Goal: Transaction & Acquisition: Obtain resource

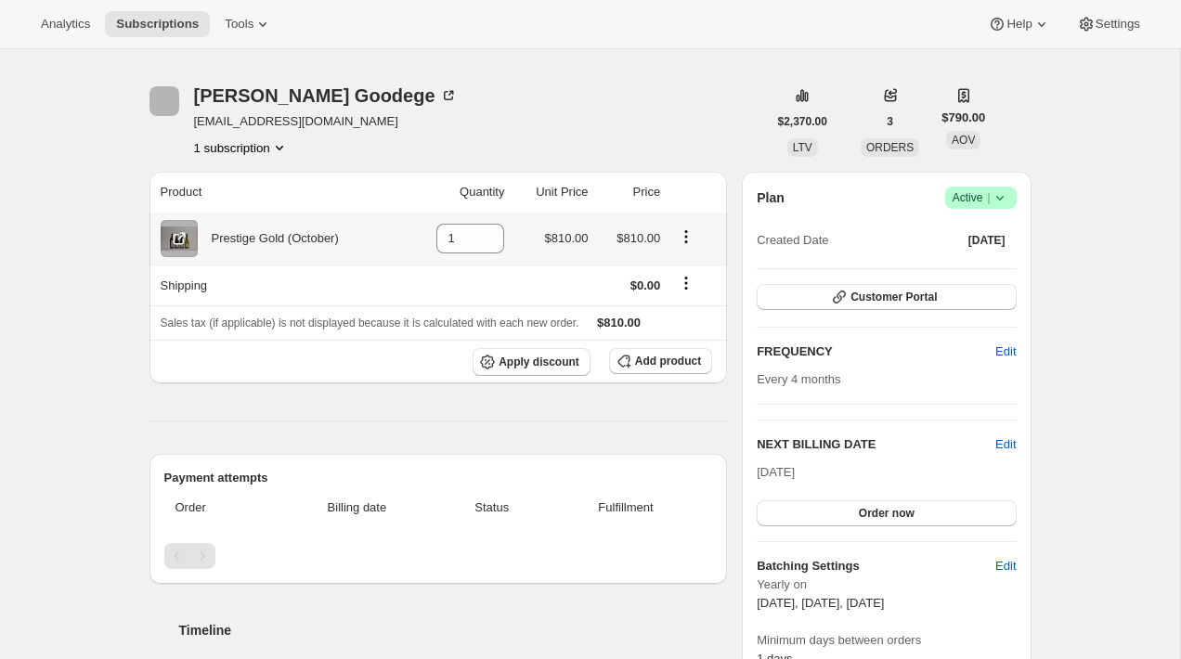
scroll to position [47, 0]
click at [145, 25] on span "Subscriptions" at bounding box center [157, 24] width 83 height 15
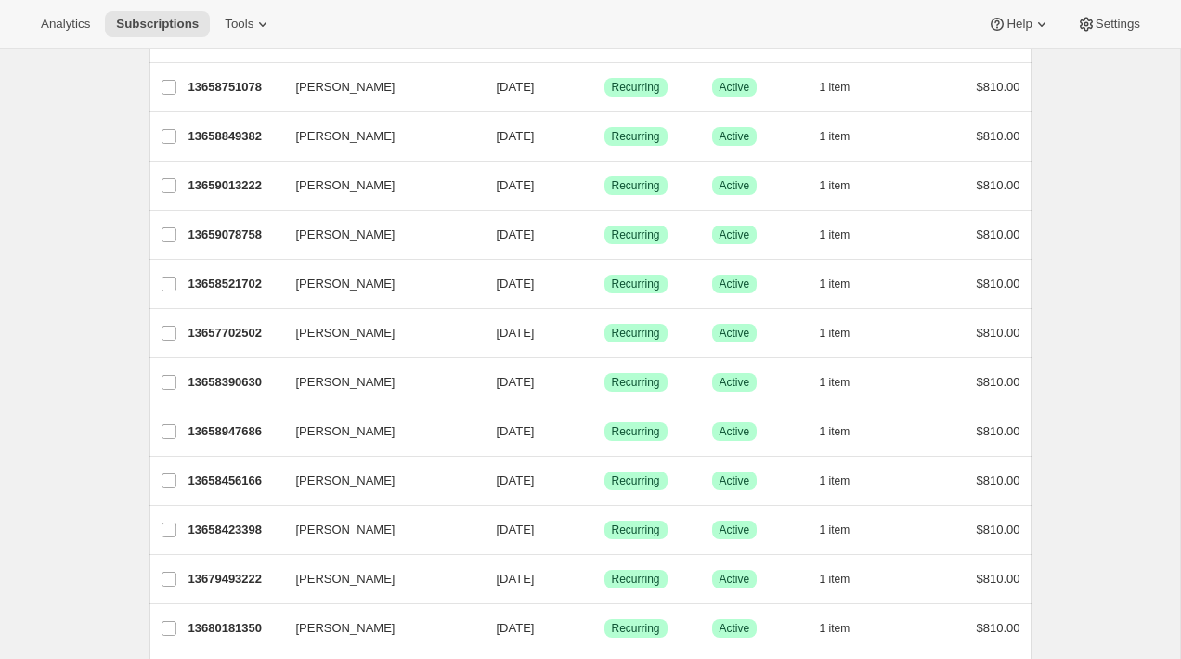
scroll to position [7, 0]
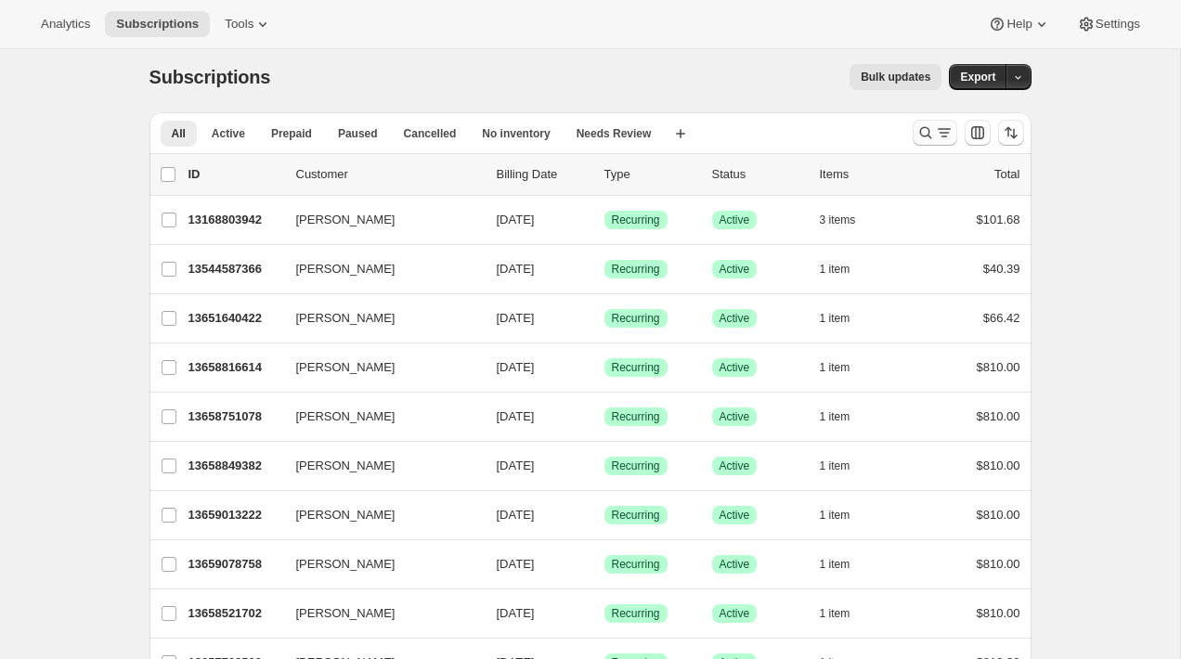
click at [929, 138] on icon "Search and filter results" at bounding box center [925, 133] width 12 height 12
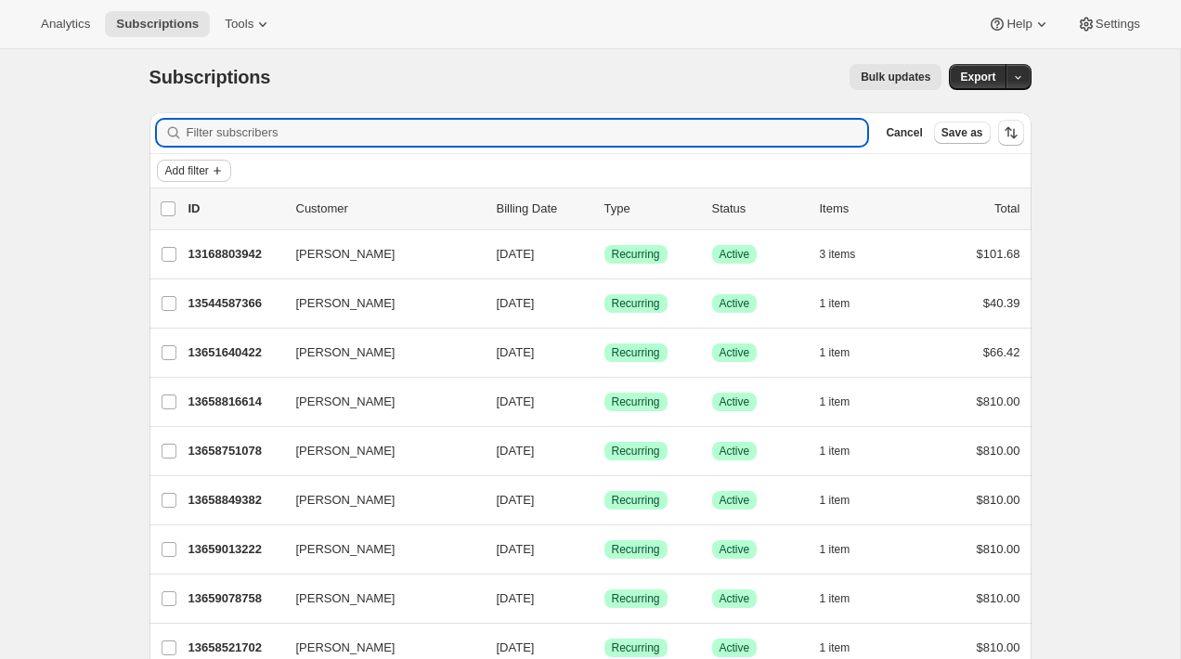
click at [209, 170] on span "Add filter" at bounding box center [187, 170] width 44 height 15
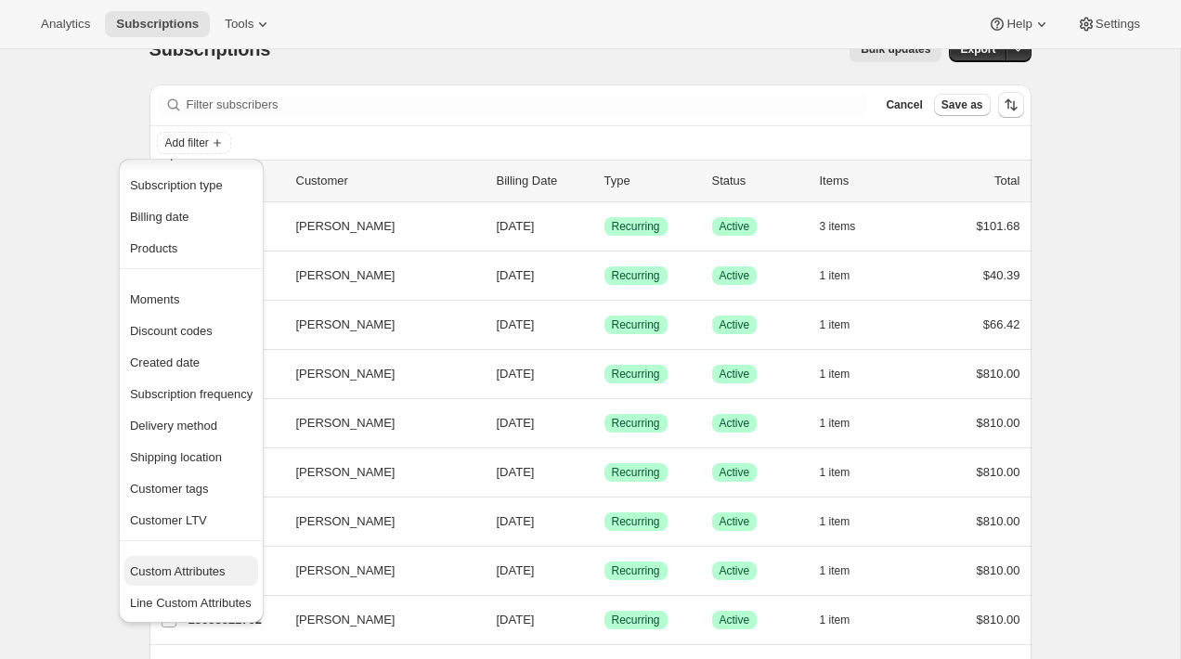
scroll to position [39, 0]
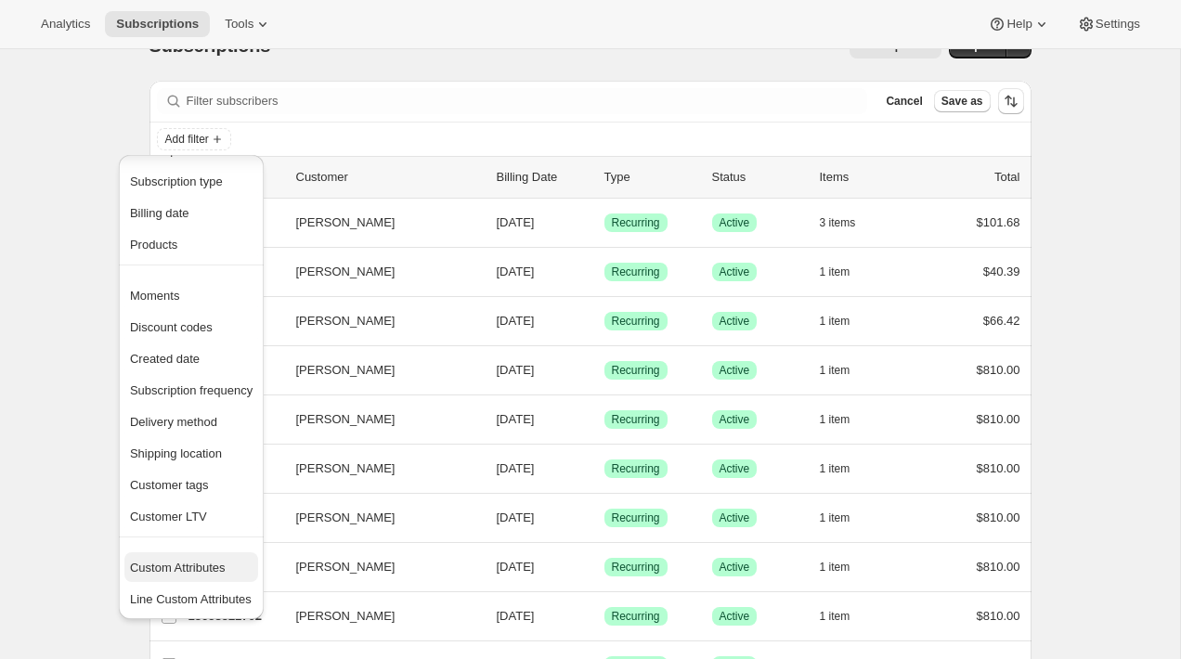
click at [214, 574] on span "Custom Attributes" at bounding box center [178, 568] width 96 height 14
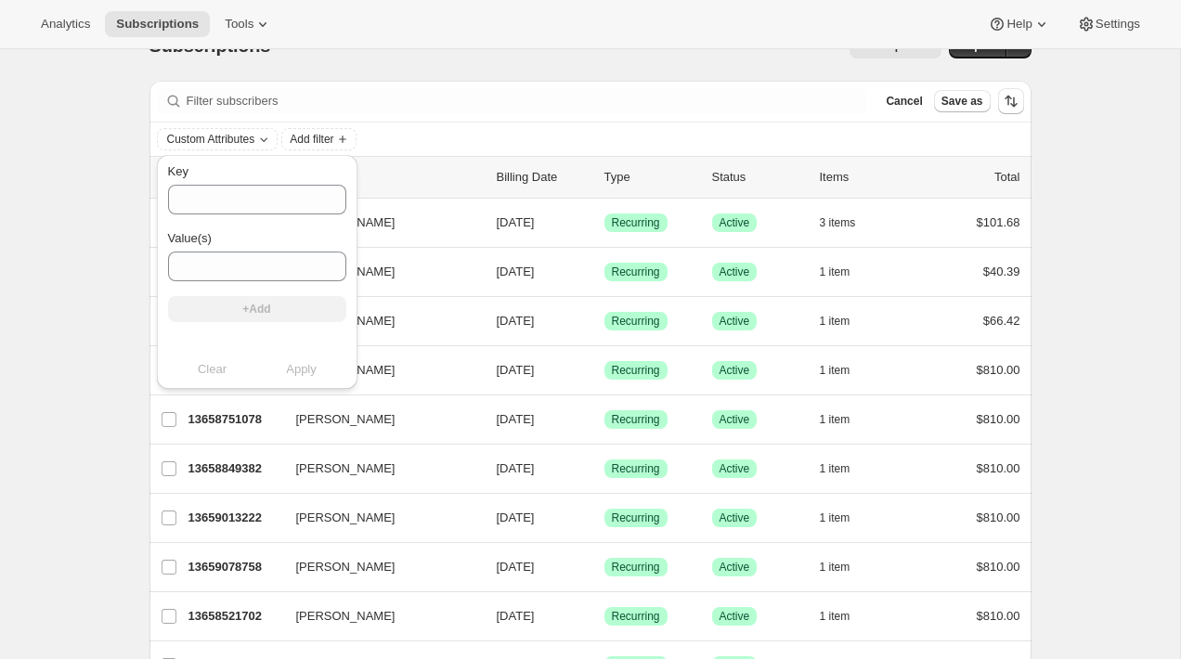
click at [290, 183] on div "Key" at bounding box center [257, 188] width 178 height 52
click at [281, 200] on input "Key" at bounding box center [257, 200] width 178 height 30
click at [245, 266] on input "Value(s)" at bounding box center [257, 267] width 178 height 30
paste input "Legacy Prestige Gold (12 modify pack)"
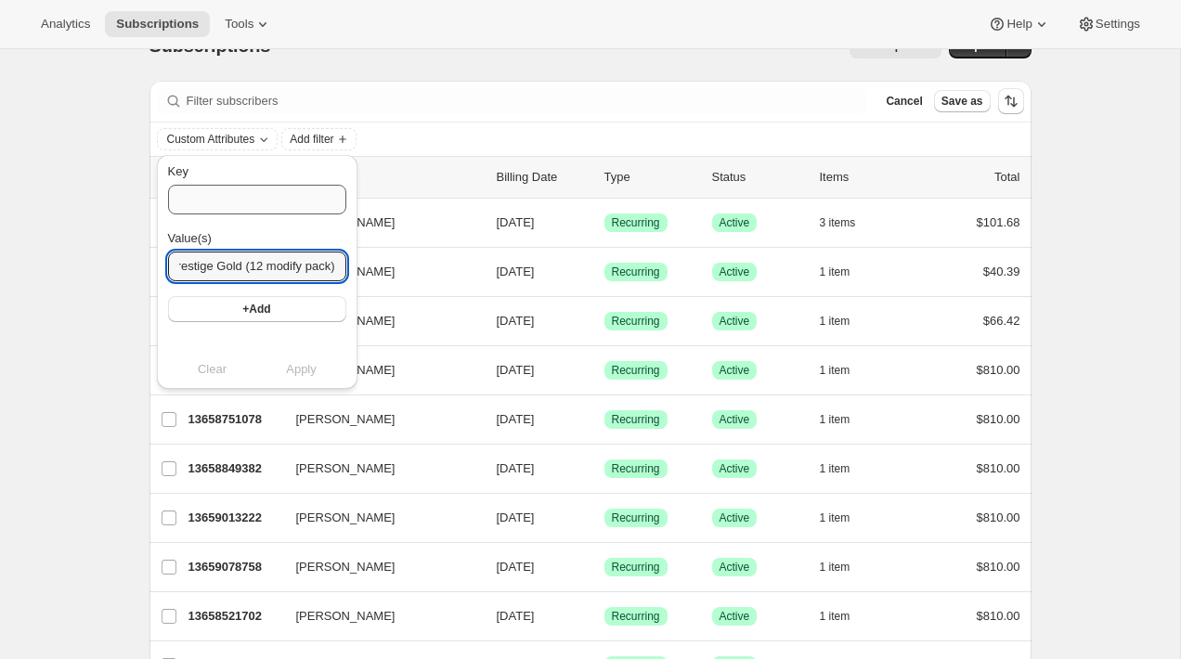
type input "Legacy Prestige Gold (12 modify pack)"
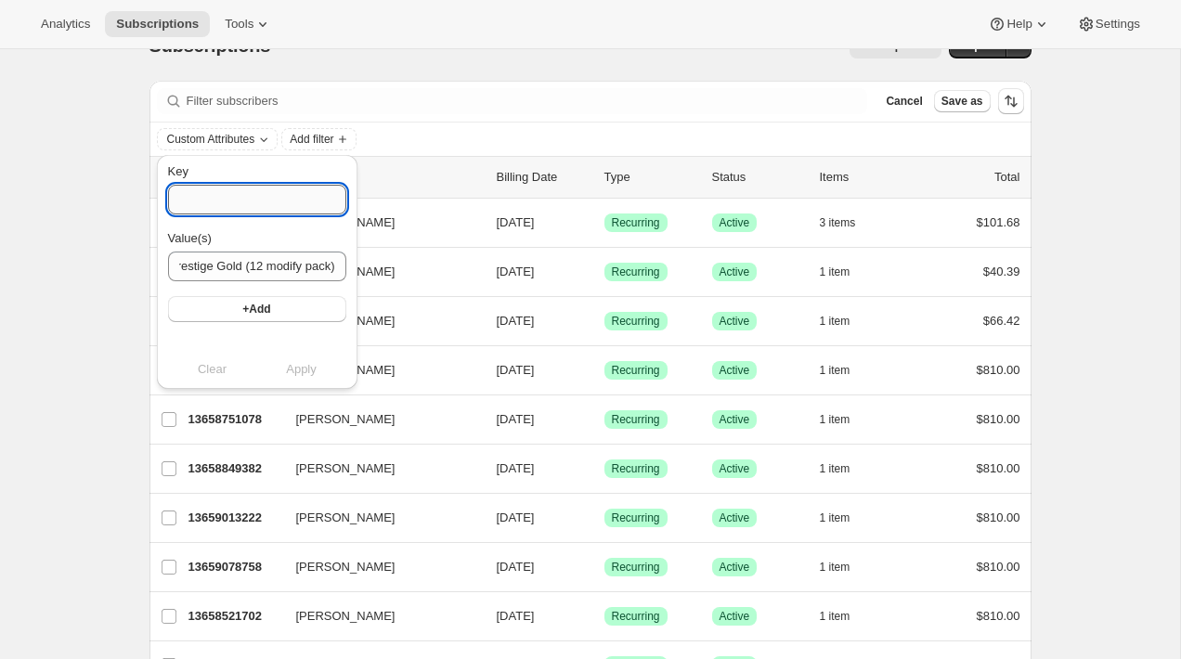
scroll to position [0, 0]
click at [229, 201] on input "Key" at bounding box center [257, 200] width 178 height 30
click at [200, 114] on div "Filter subscribers Cancel Save as" at bounding box center [590, 101] width 882 height 41
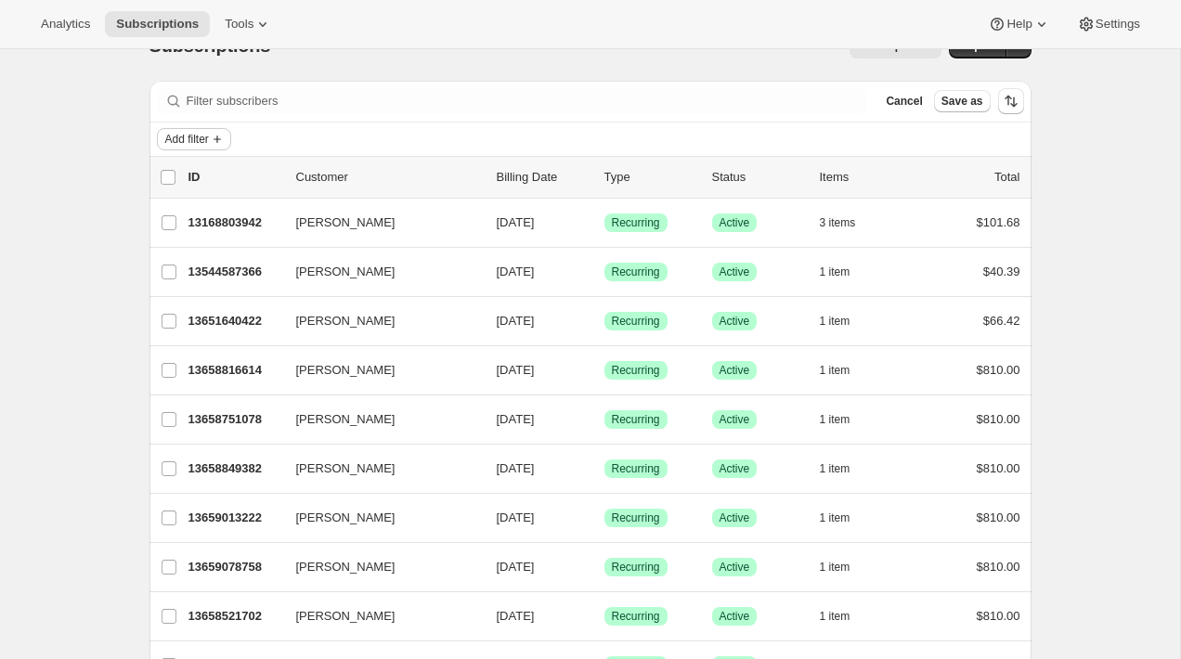
click at [218, 143] on icon "Add filter" at bounding box center [217, 139] width 15 height 15
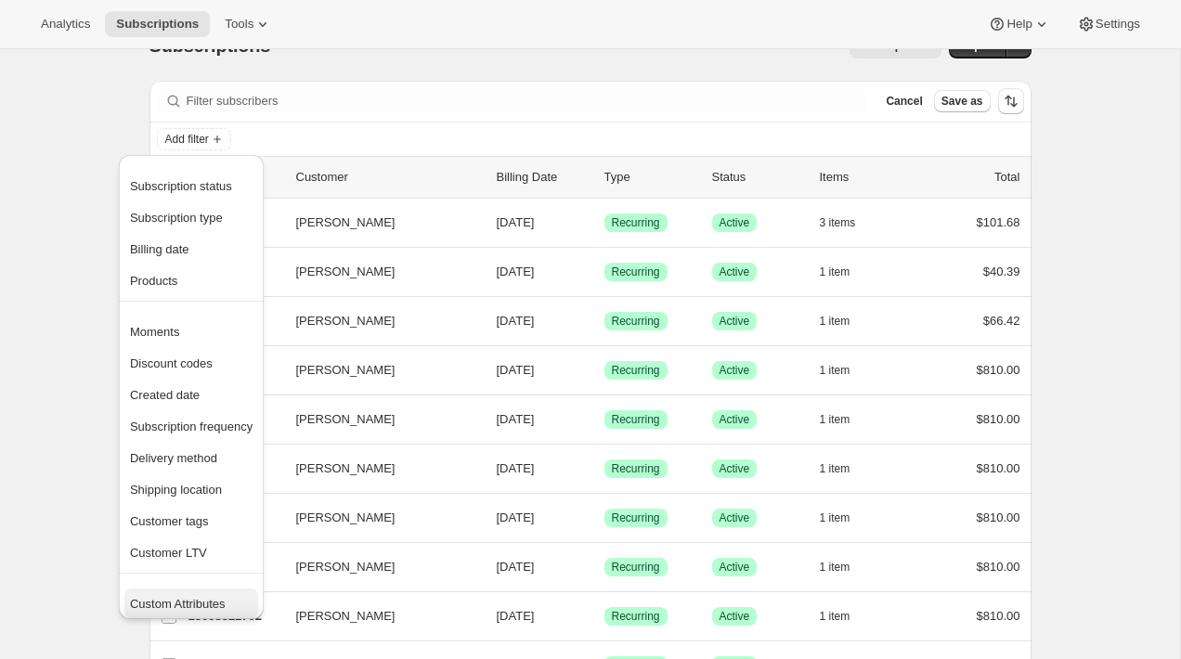
click at [203, 601] on span "Custom Attributes" at bounding box center [178, 604] width 96 height 14
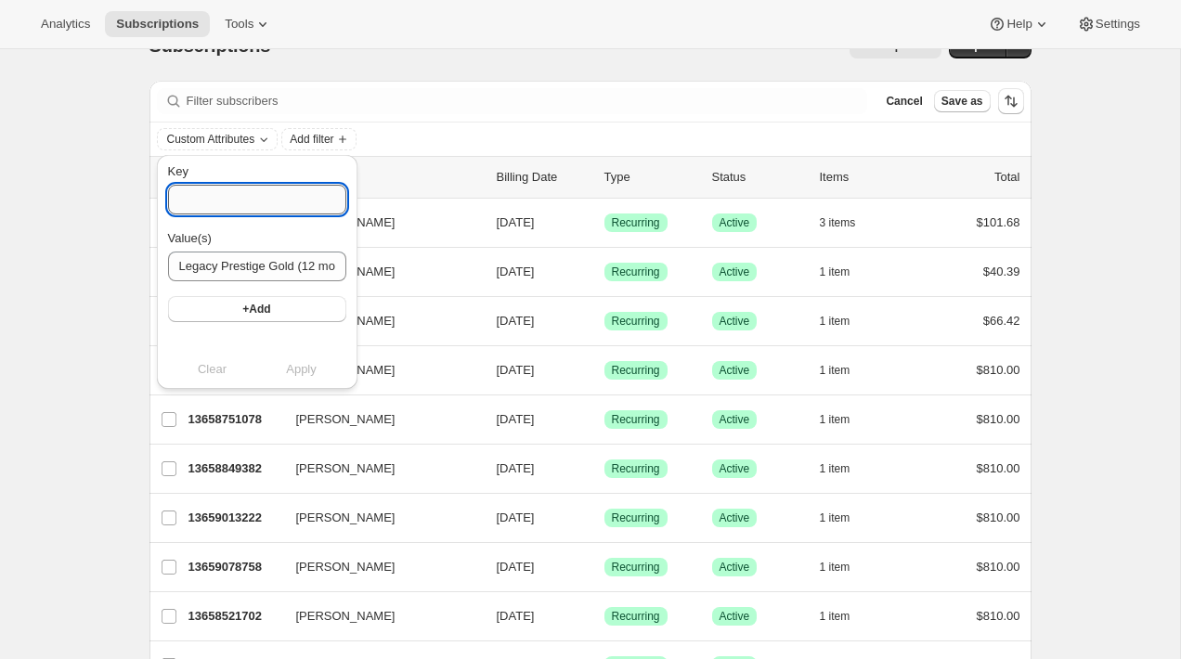
click at [229, 199] on input "Key" at bounding box center [257, 200] width 178 height 30
paste input "original_club"
type input "original_club"
click at [242, 304] on span "+Add" at bounding box center [256, 309] width 28 height 15
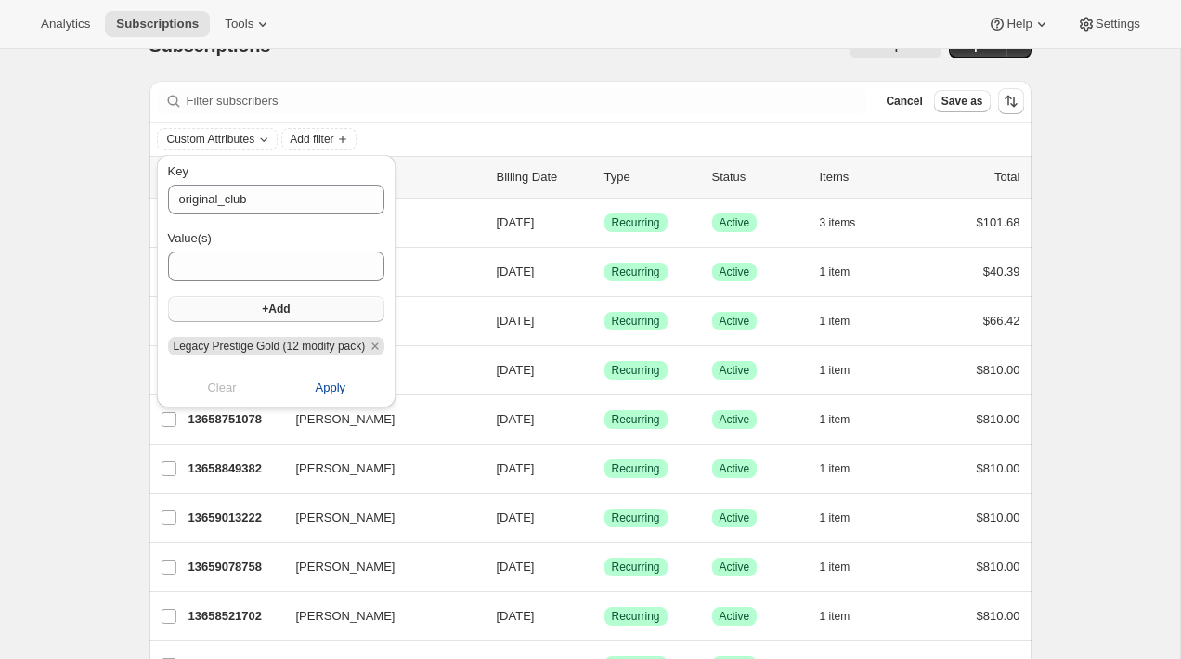
click at [342, 399] on button "Apply" at bounding box center [330, 388] width 131 height 30
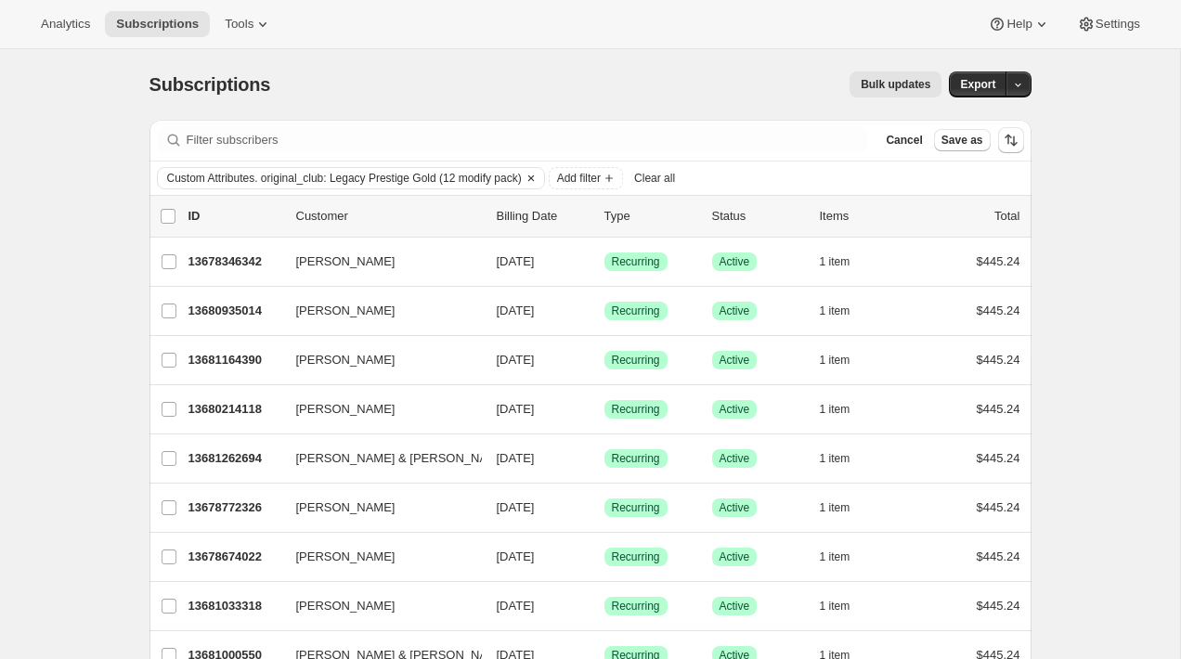
click at [245, 180] on span "Custom Attributes. original_club: Legacy Prestige Gold (12 modify pack)" at bounding box center [344, 178] width 355 height 15
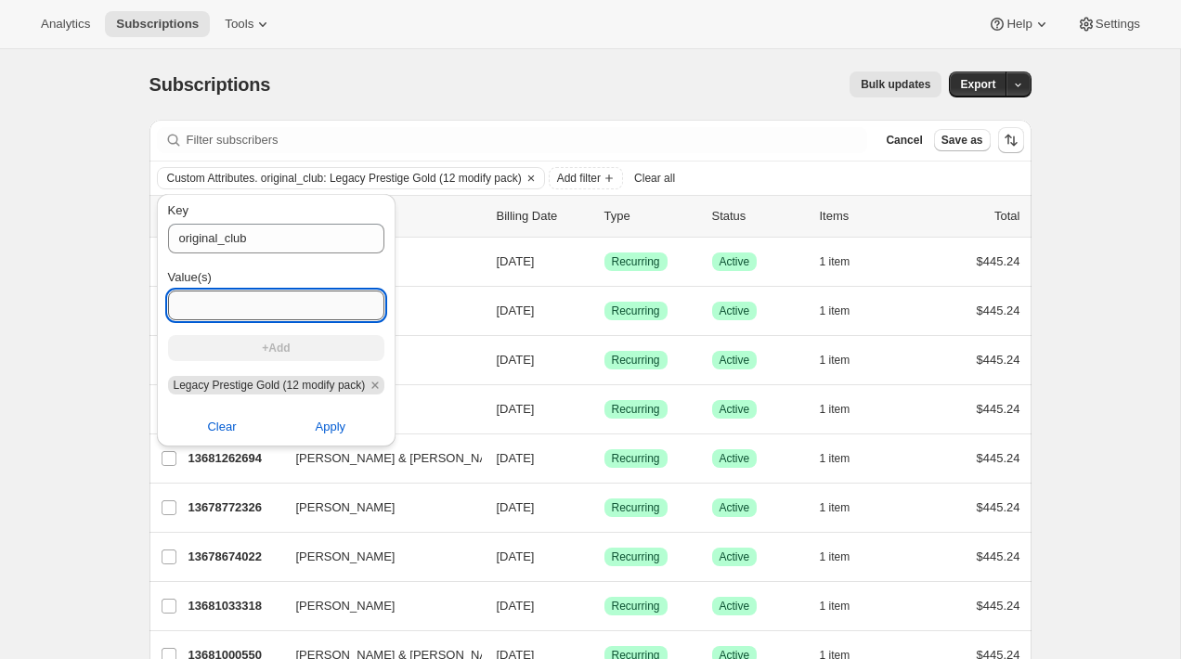
click at [249, 305] on input "Value(s)" at bounding box center [276, 306] width 217 height 30
paste input "Legacy Prestige Gold (12 pack)"
type input "Legacy Prestige Gold (12 pack)"
click at [334, 428] on span "Apply" at bounding box center [331, 427] width 31 height 19
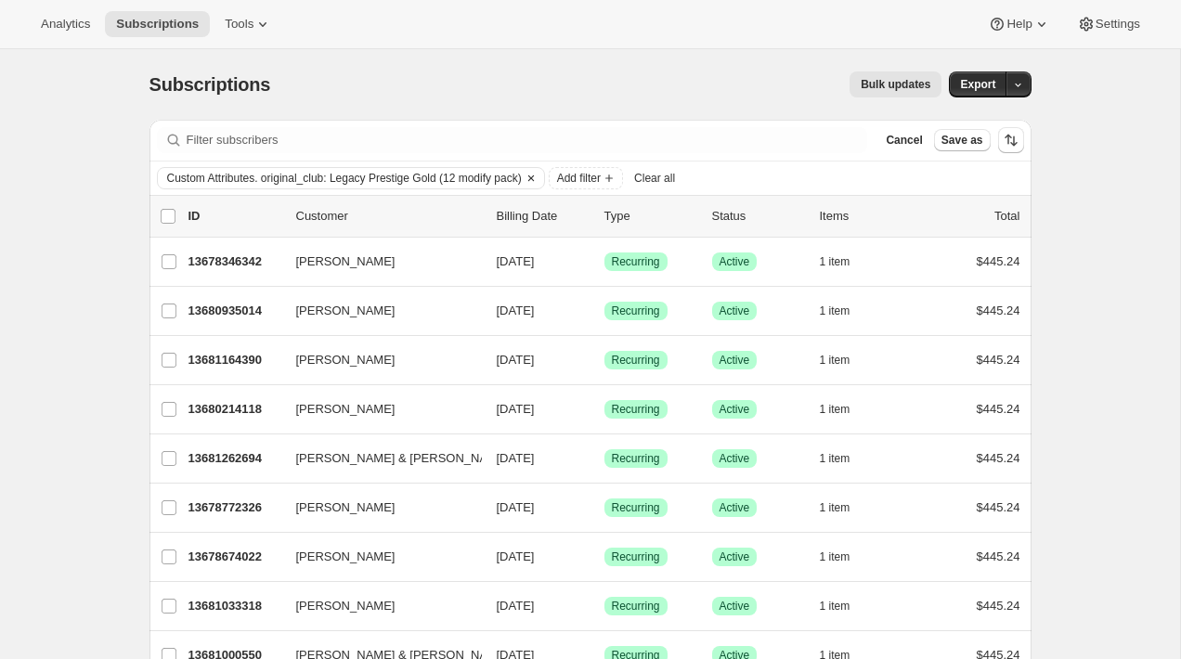
click at [365, 188] on div "Custom Attributes. original_club: Legacy Prestige Gold (12 modify pack)" at bounding box center [351, 178] width 388 height 22
click at [371, 174] on span "Custom Attributes. original_club: Legacy Prestige Gold (12 modify pack)" at bounding box center [344, 178] width 355 height 15
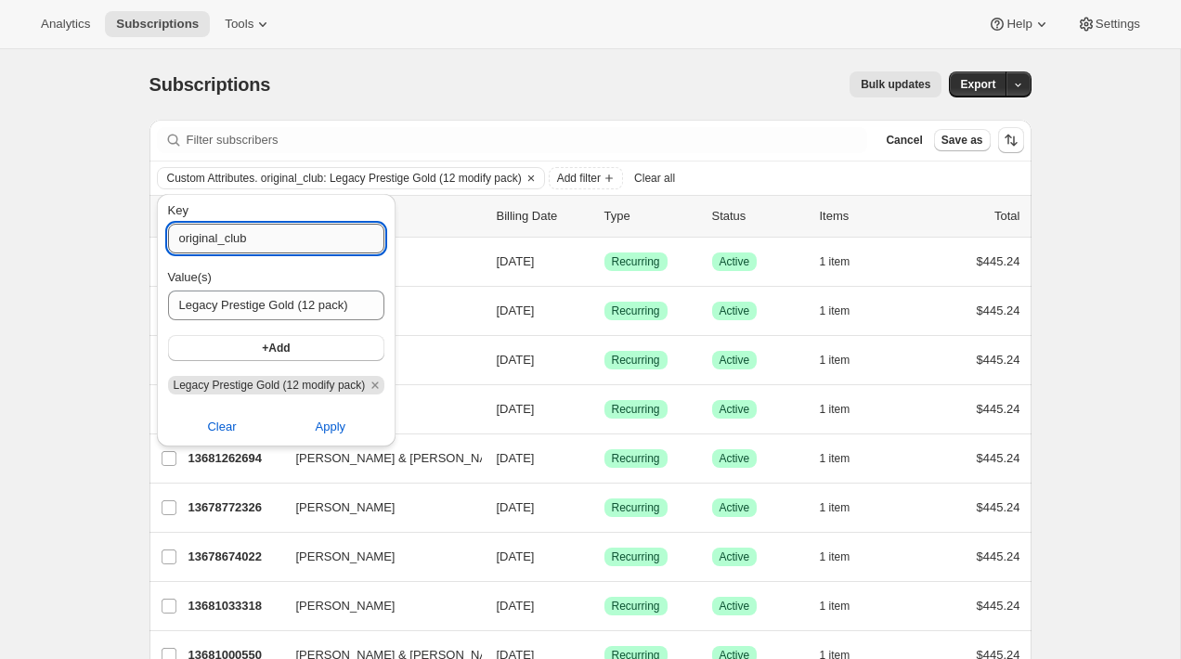
click at [300, 245] on input "original_club" at bounding box center [276, 239] width 217 height 30
type input "original_club"
click at [341, 345] on button "+Add" at bounding box center [276, 348] width 217 height 26
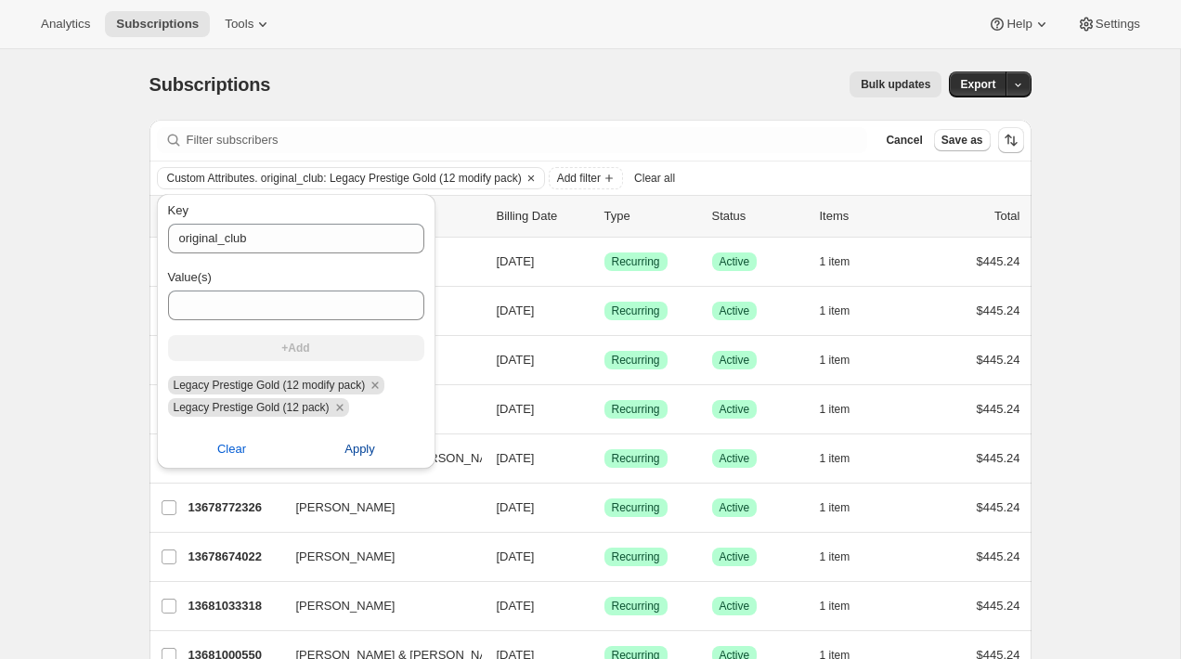
click at [356, 442] on span "Apply" at bounding box center [359, 449] width 31 height 19
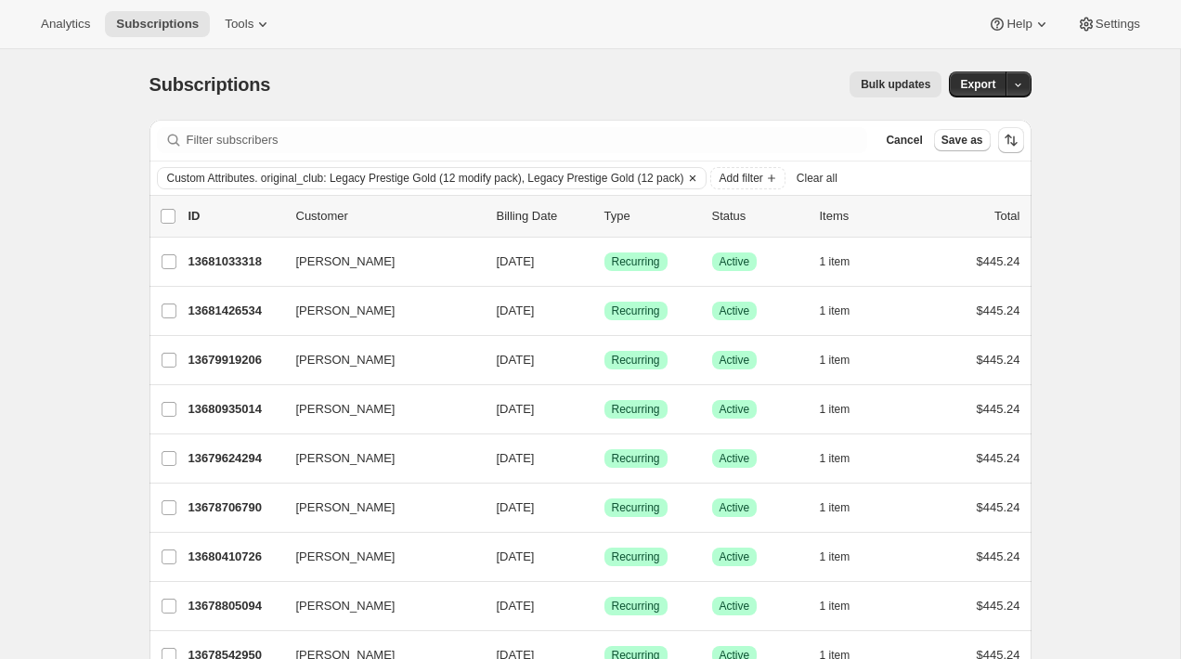
click at [451, 183] on span "Custom Attributes. original_club: Legacy Prestige Gold (12 modify pack), Legacy…" at bounding box center [425, 178] width 517 height 15
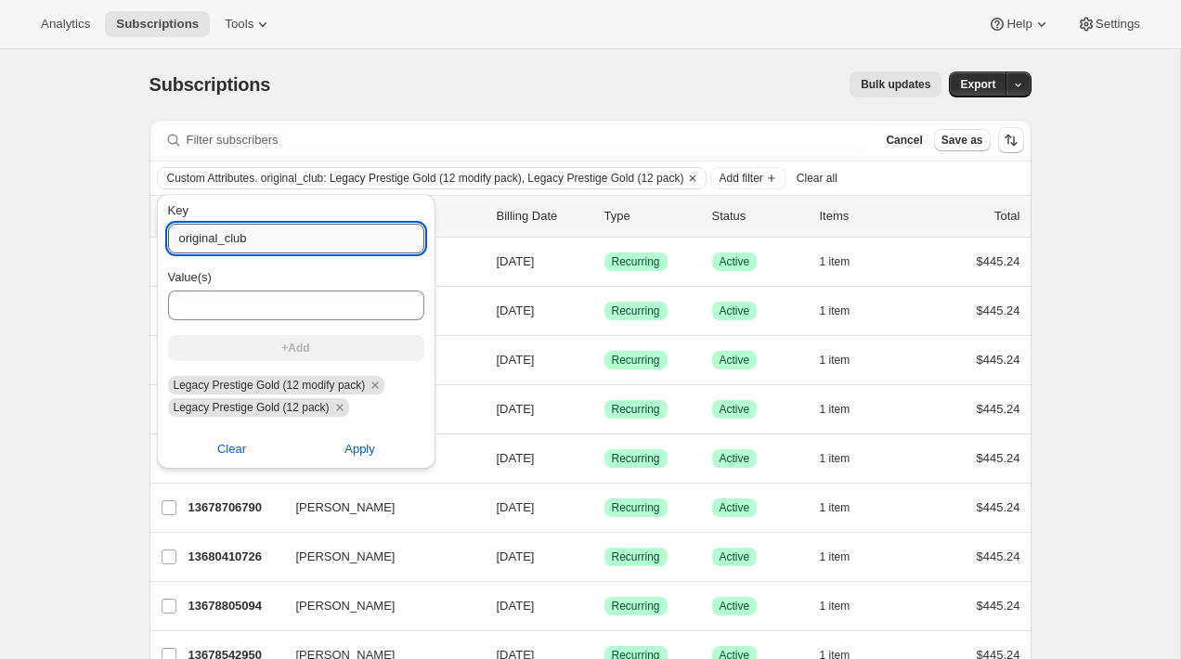
click at [301, 241] on input "original_club" at bounding box center [296, 239] width 256 height 30
type input "original_club"
click at [260, 304] on input "Value(s)" at bounding box center [296, 306] width 256 height 30
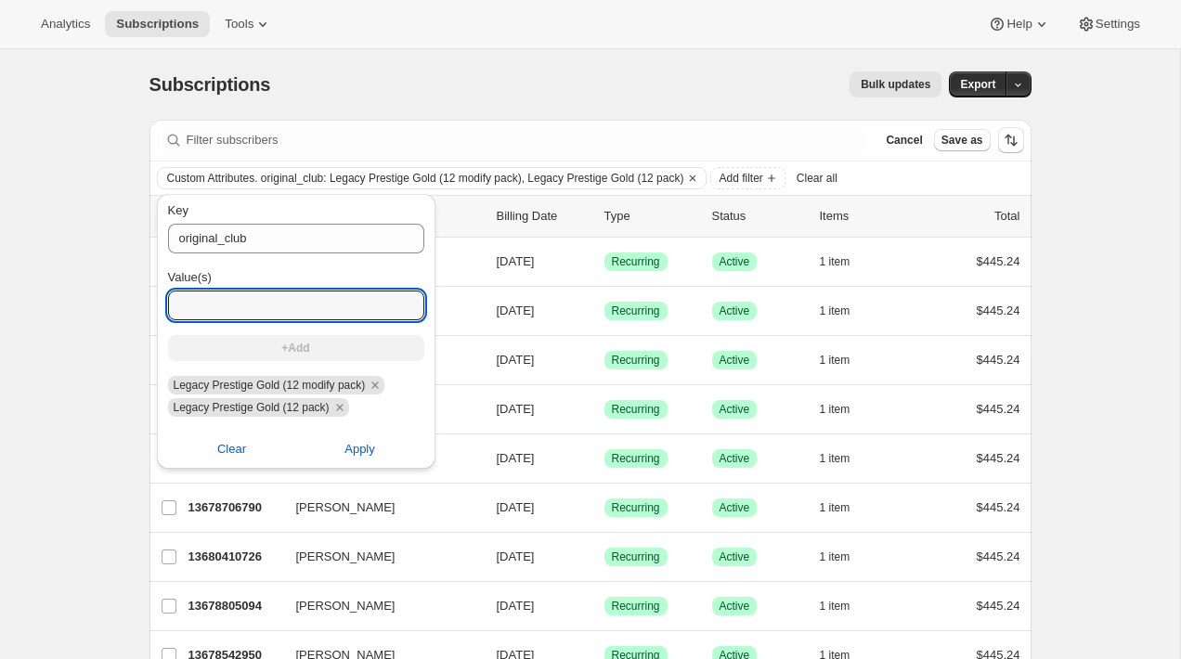
paste input "Legacy Prestige Gold (6 modify pack)"
type input "Legacy Prestige Gold (6 modify pack)"
click at [314, 341] on button "+Add" at bounding box center [296, 348] width 256 height 26
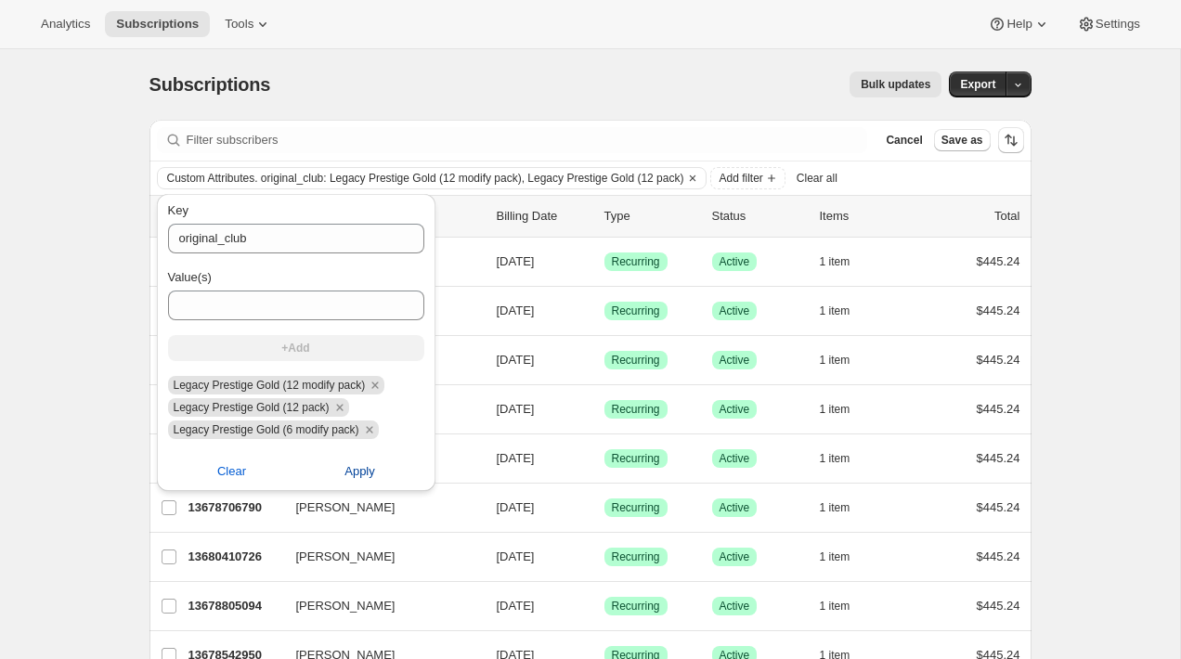
click at [356, 472] on span "Apply" at bounding box center [359, 471] width 31 height 19
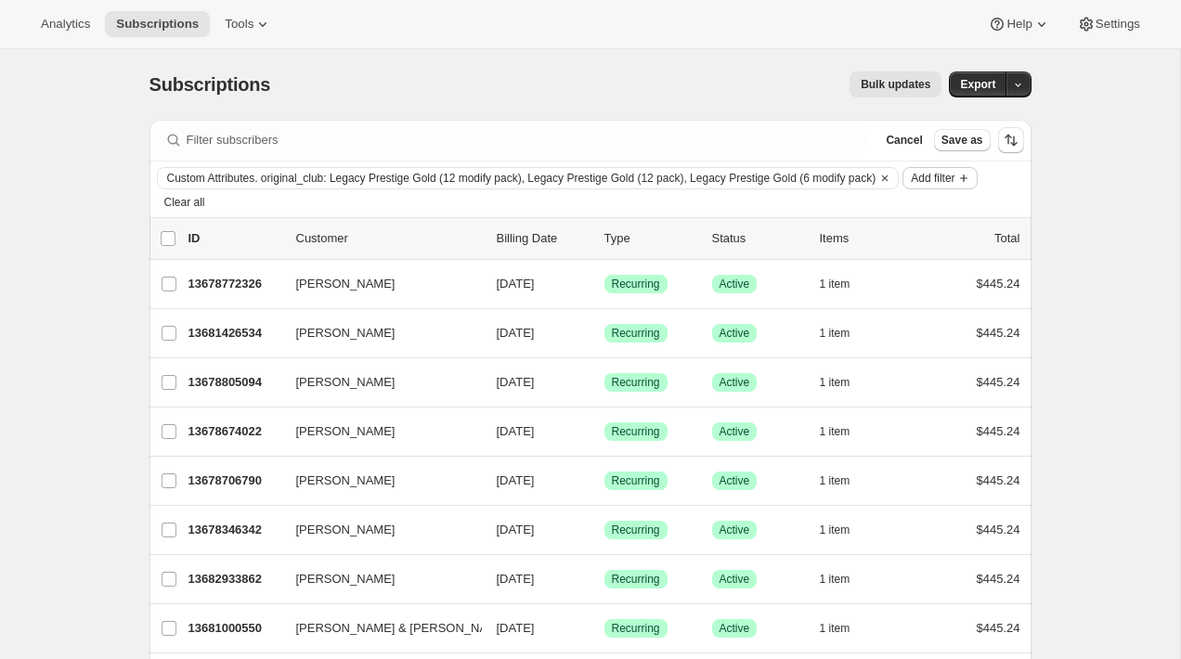
click at [960, 182] on icon "Add filter" at bounding box center [963, 178] width 7 height 7
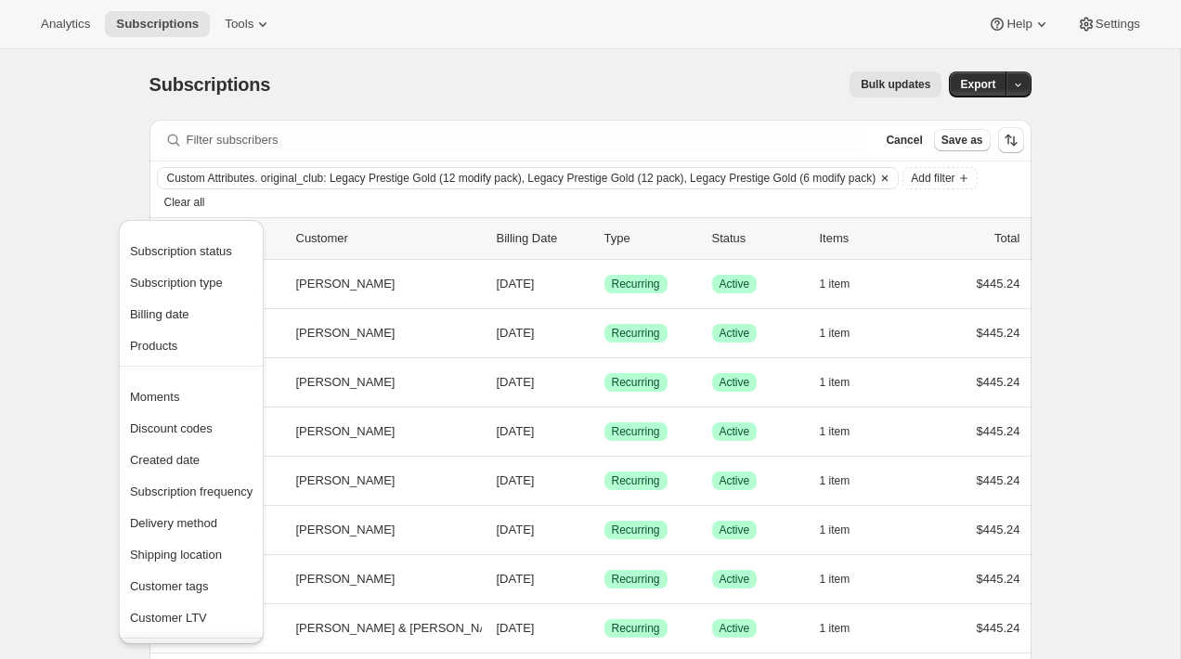
click at [342, 175] on span "Custom Attributes. original_club: Legacy Prestige Gold (12 modify pack), Legacy…" at bounding box center [521, 178] width 709 height 15
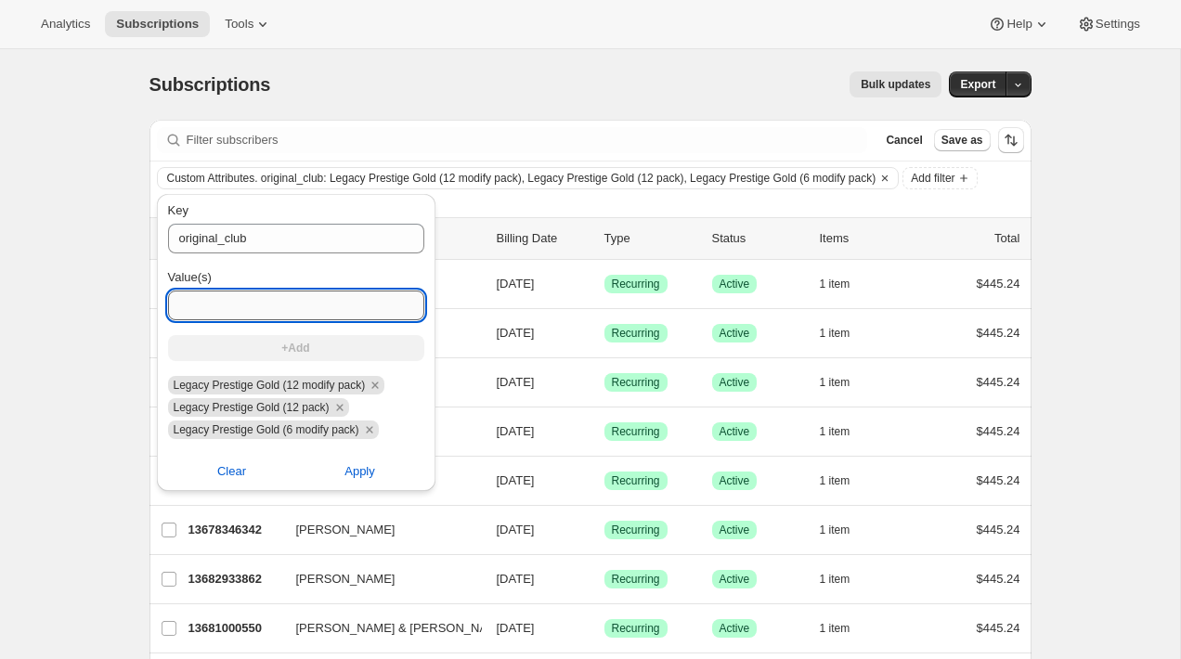
click at [258, 304] on input "Value(s)" at bounding box center [296, 306] width 256 height 30
paste input "Legacy Prestige Silver (12 Modify pack)"
type input "Legacy Prestige Silver (12 Modify pack)"
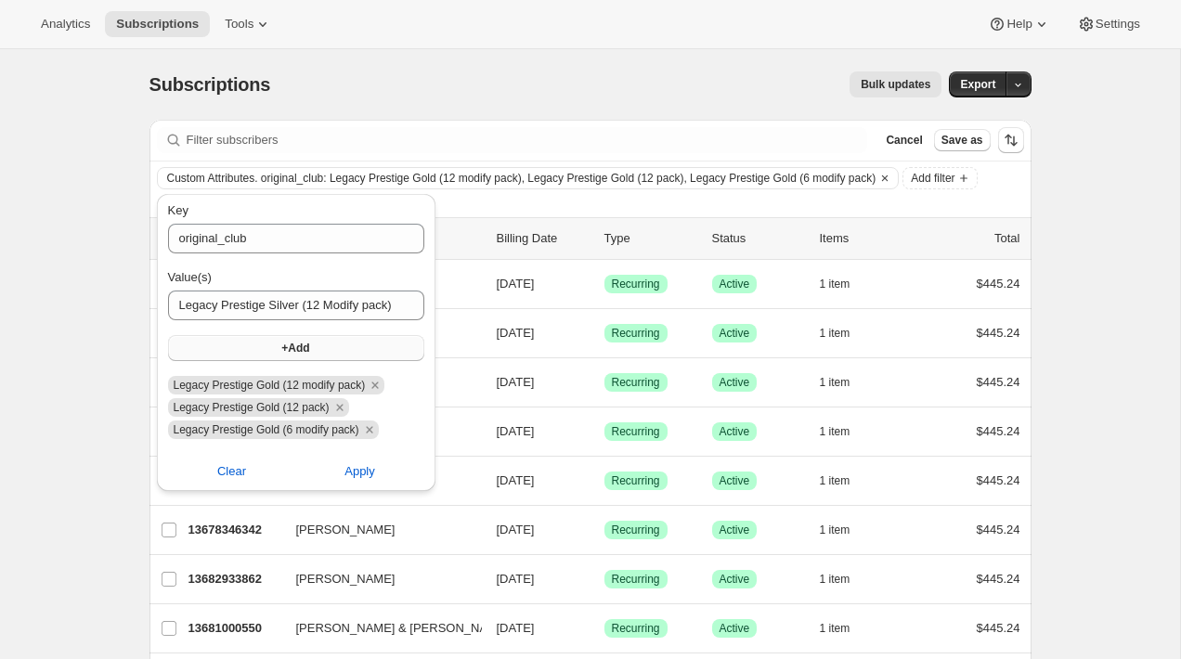
click at [291, 344] on span "+Add" at bounding box center [295, 348] width 28 height 15
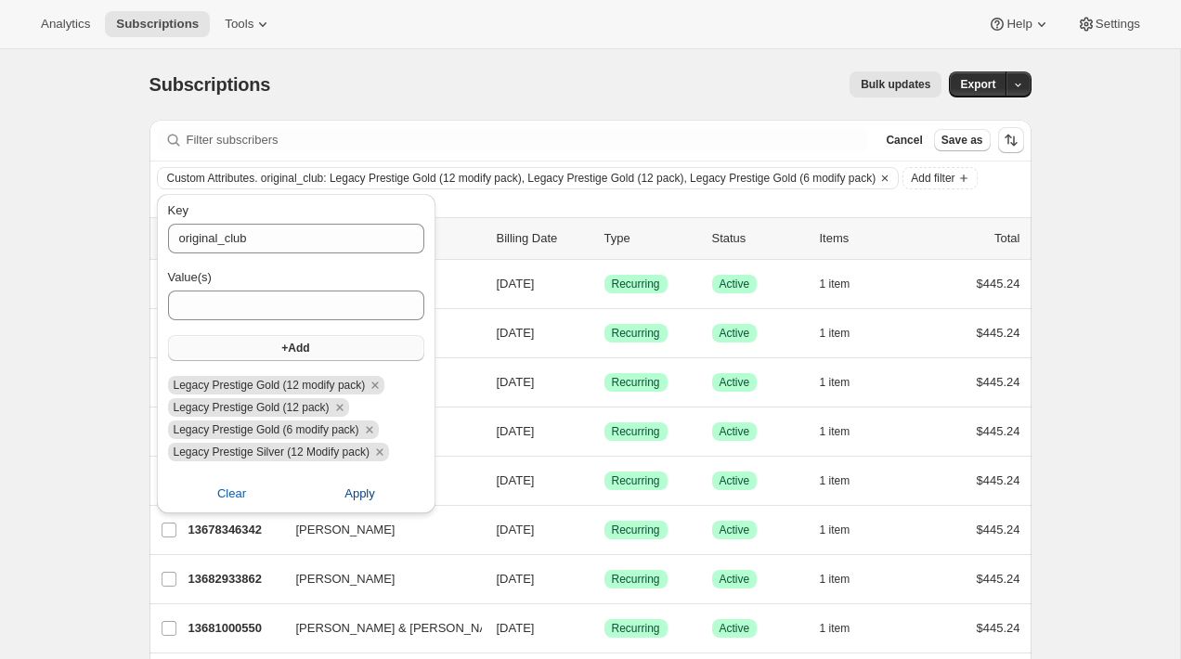
click at [367, 496] on span "Apply" at bounding box center [359, 494] width 31 height 19
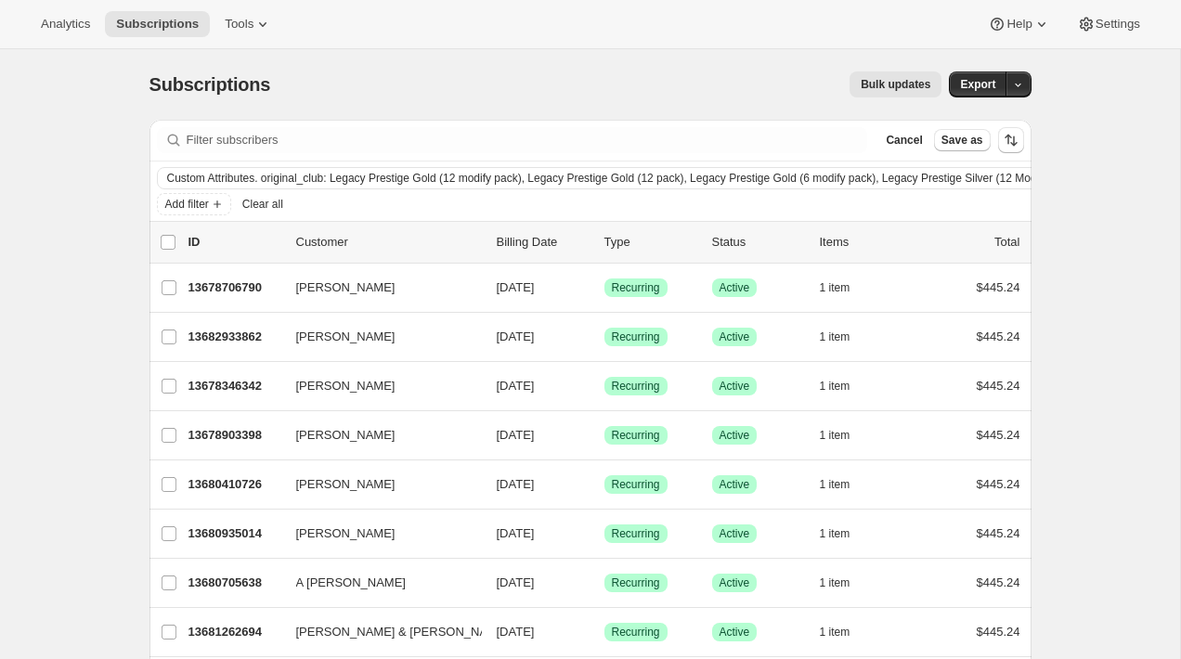
click at [328, 186] on button "Custom Attributes. original_club: Legacy Prestige Gold (12 modify pack), Legacy…" at bounding box center [618, 178] width 921 height 20
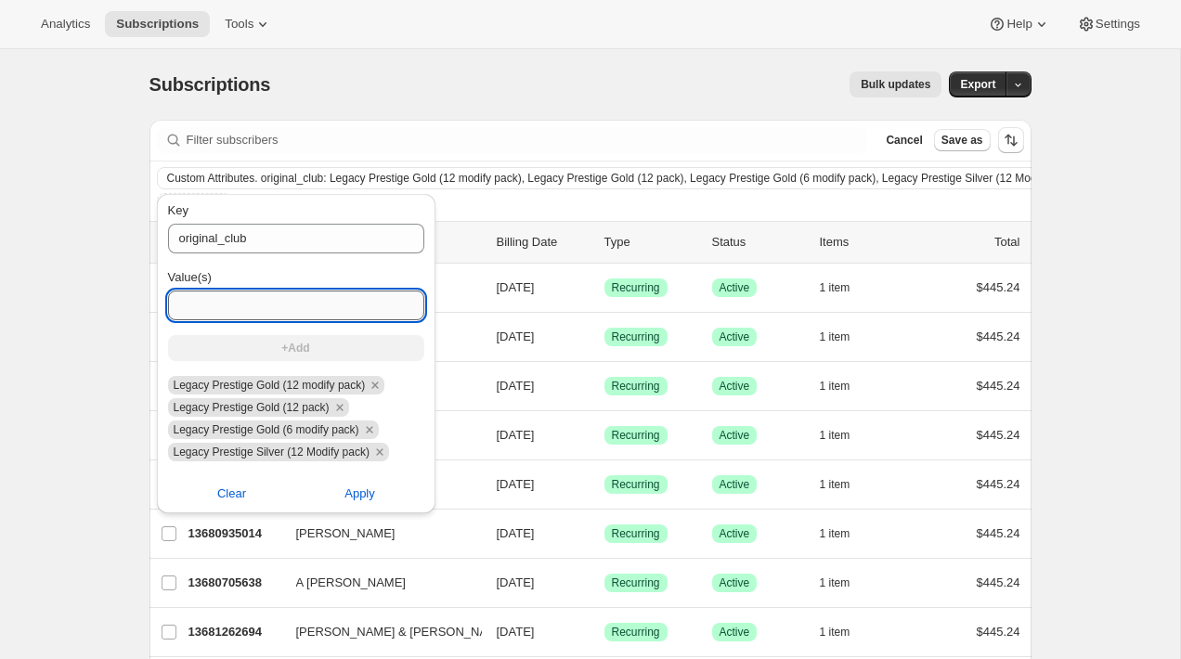
click at [278, 305] on input "Value(s)" at bounding box center [296, 306] width 256 height 30
paste input "Legacy Prestige Silver (6 modify pack)"
type input "Legacy Prestige Silver (6 modify pack)"
click at [287, 347] on span "+Add" at bounding box center [295, 348] width 28 height 15
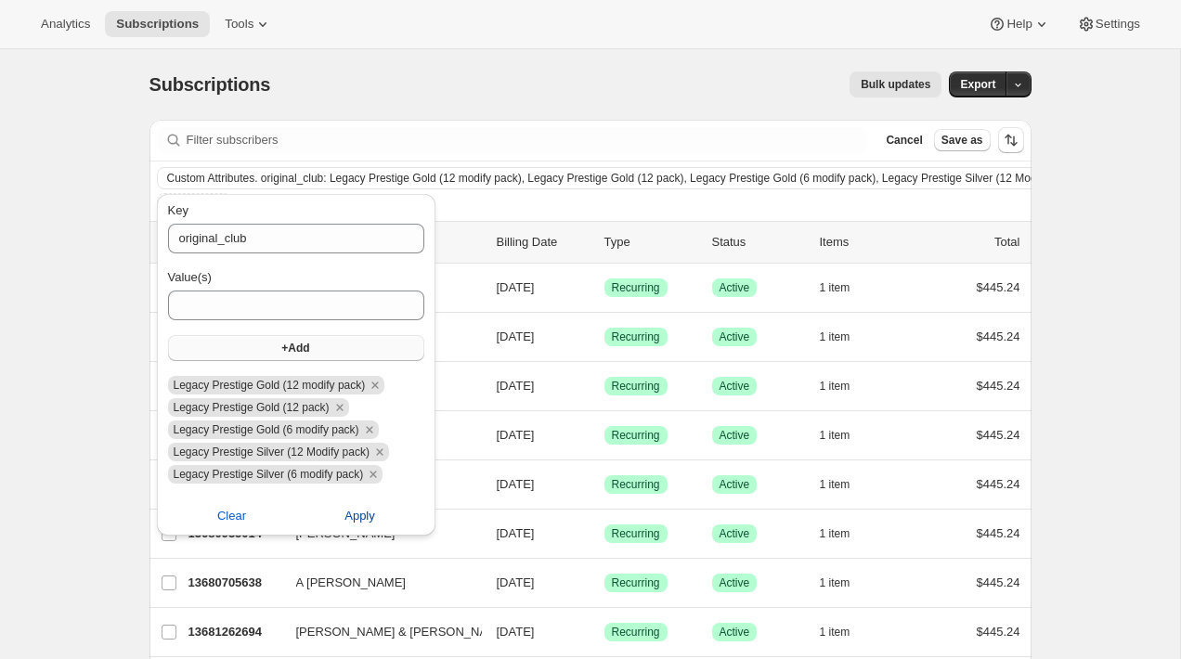
click at [368, 516] on span "Apply" at bounding box center [359, 516] width 31 height 19
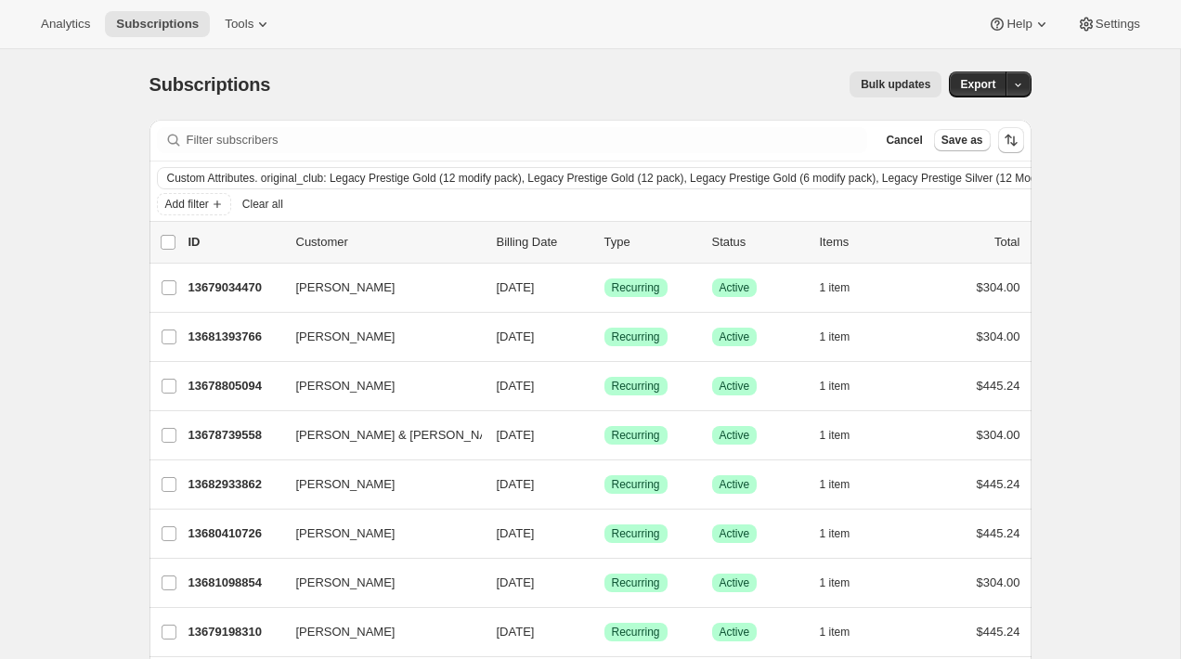
click at [361, 178] on span "Custom Attributes. original_club: Legacy Prestige Gold (12 modify pack), Legacy…" at bounding box center [720, 178] width 1107 height 15
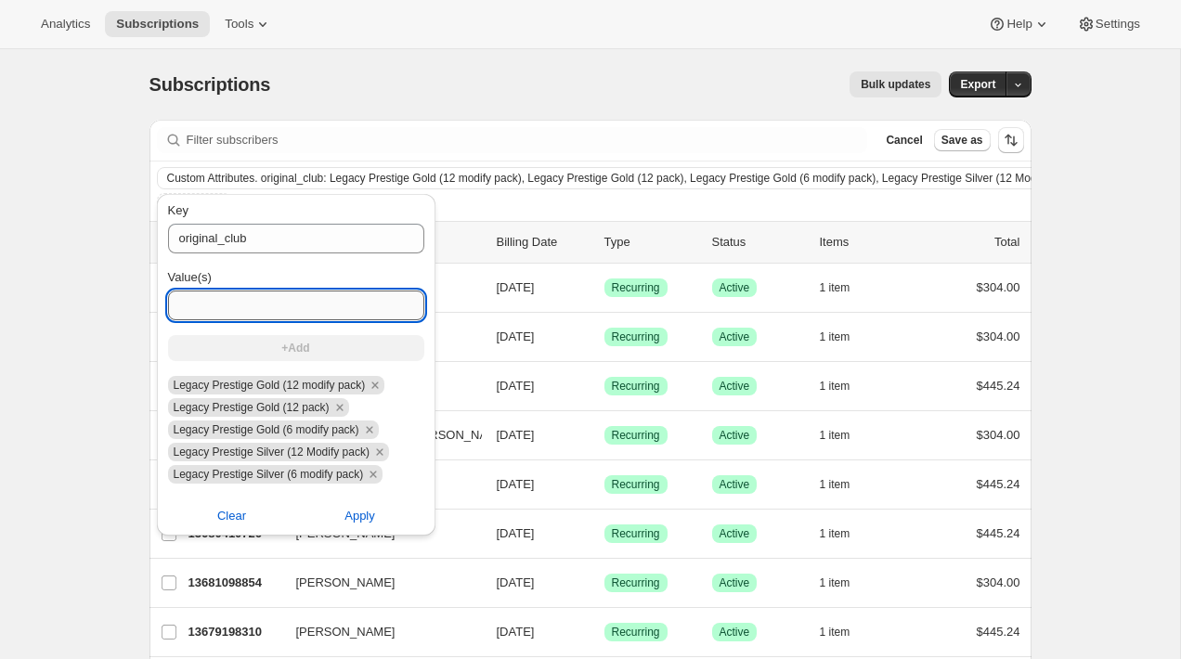
click at [309, 305] on input "Value(s)" at bounding box center [296, 306] width 256 height 30
paste input "Legacy Prestige Silver (6 pack)"
type input "Legacy Prestige Silver (6 pack)"
click at [306, 347] on span "+Add" at bounding box center [295, 348] width 28 height 15
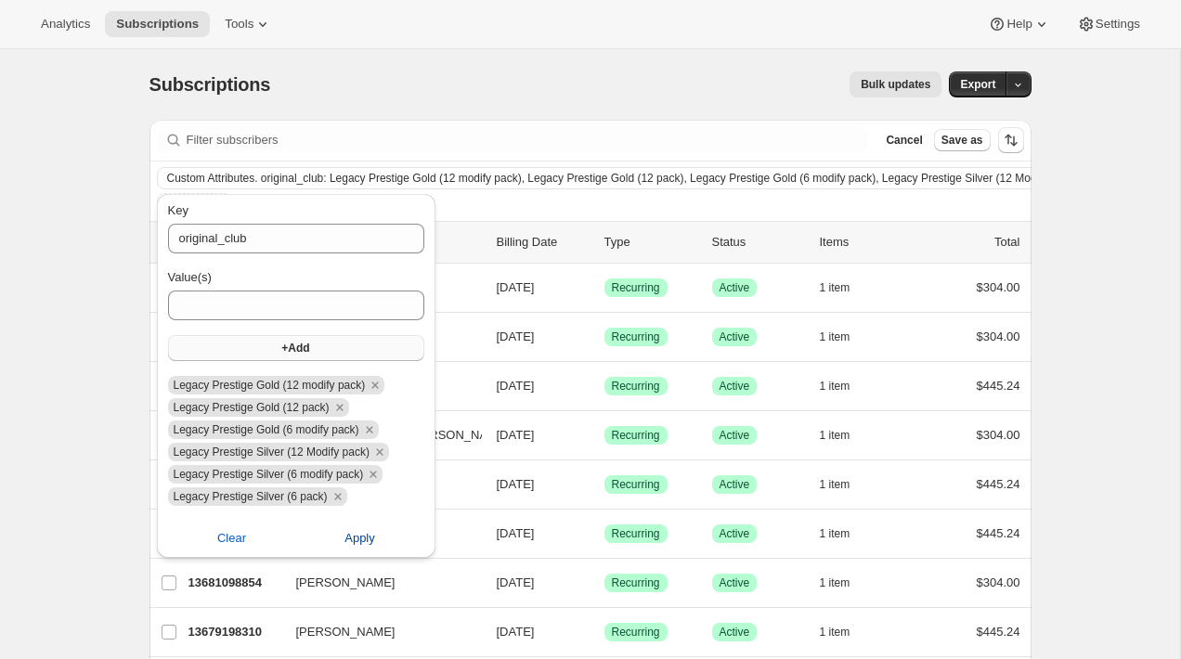
click at [369, 534] on span "Apply" at bounding box center [359, 538] width 31 height 19
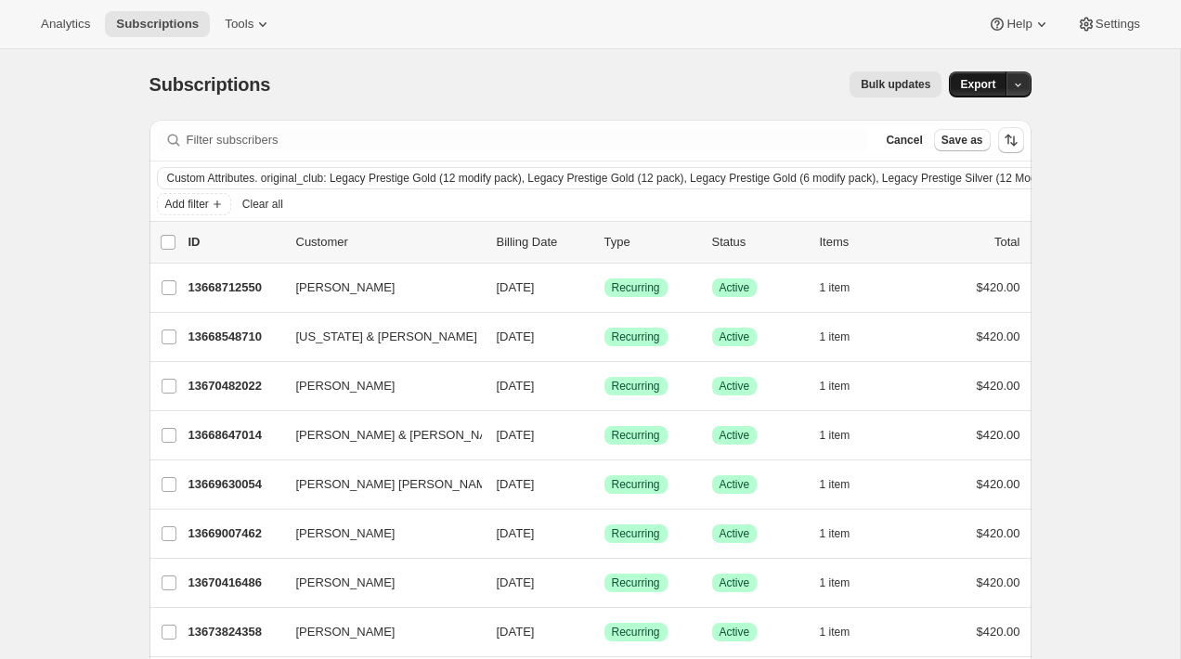
click at [998, 92] on button "Export" at bounding box center [978, 84] width 58 height 26
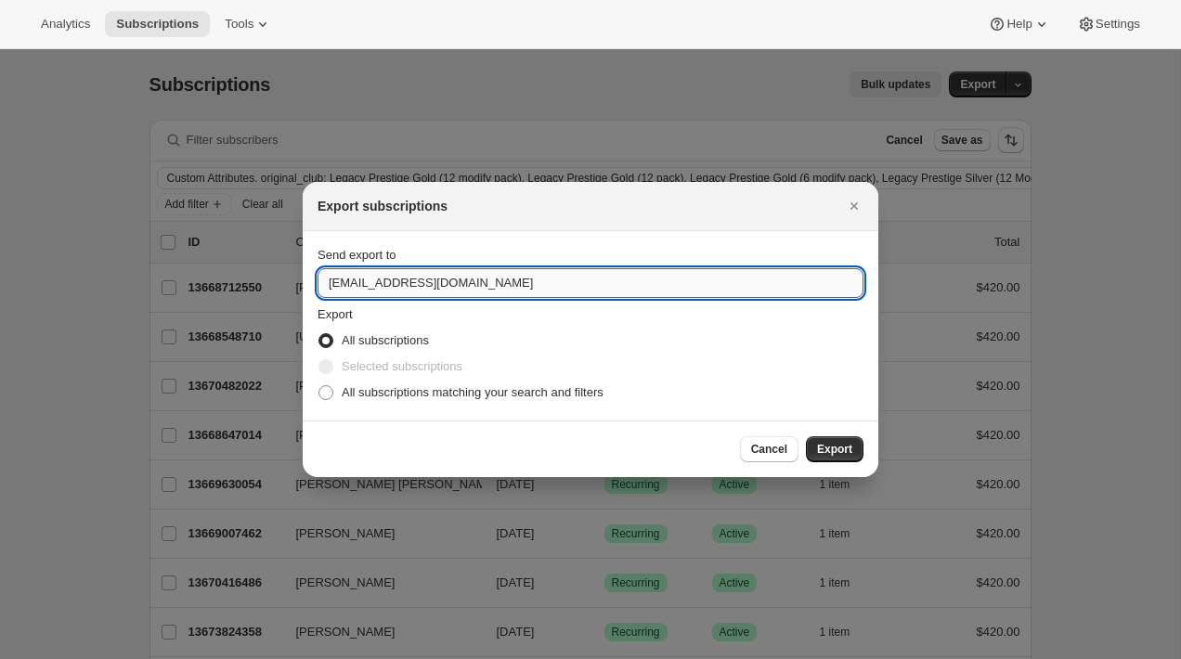
click at [506, 296] on input "wineshop@craggyrange.com" at bounding box center [590, 283] width 546 height 30
type input "brian@awtomic.com"
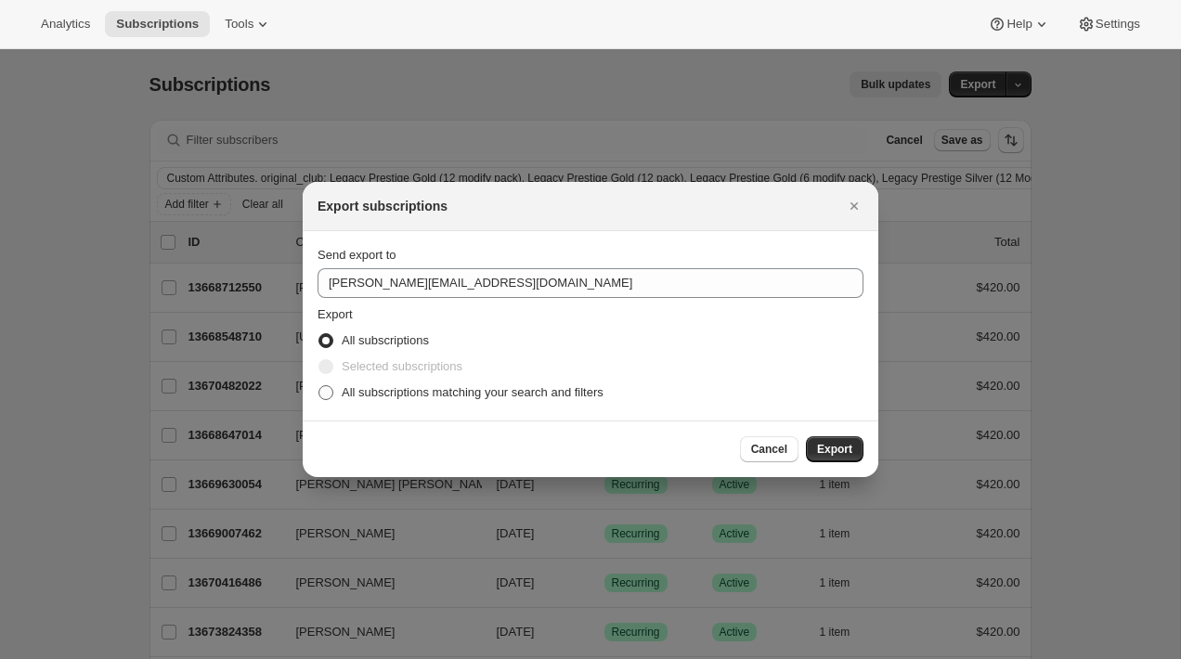
click at [510, 384] on span "All subscriptions matching your search and filters" at bounding box center [473, 392] width 262 height 19
click at [319, 385] on input "All subscriptions matching your search and filters" at bounding box center [318, 385] width 1 height 1
radio input "true"
click at [814, 441] on button "Export" at bounding box center [835, 449] width 58 height 26
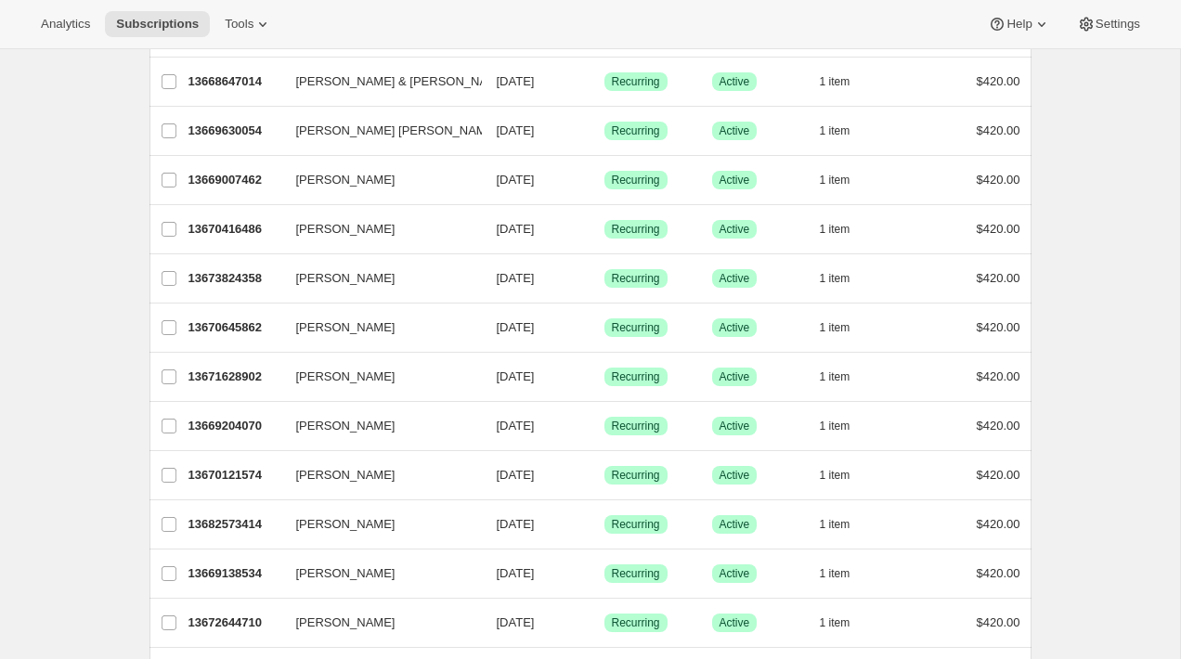
scroll to position [563, 0]
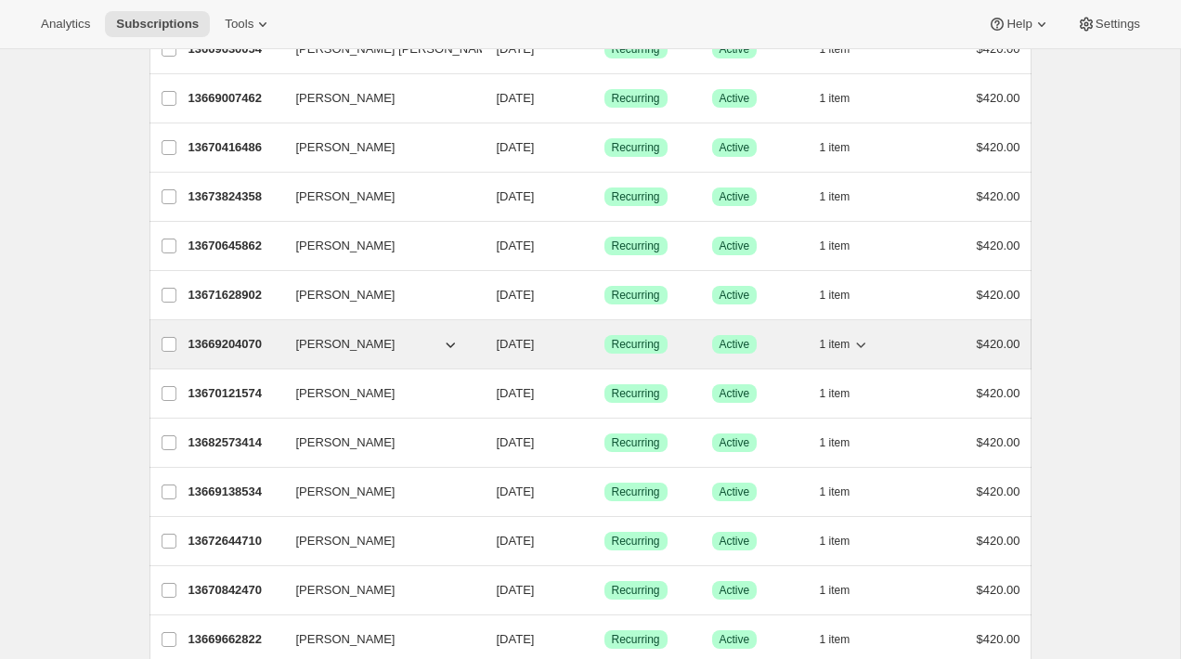
click at [260, 335] on p "13669204070" at bounding box center [234, 344] width 93 height 19
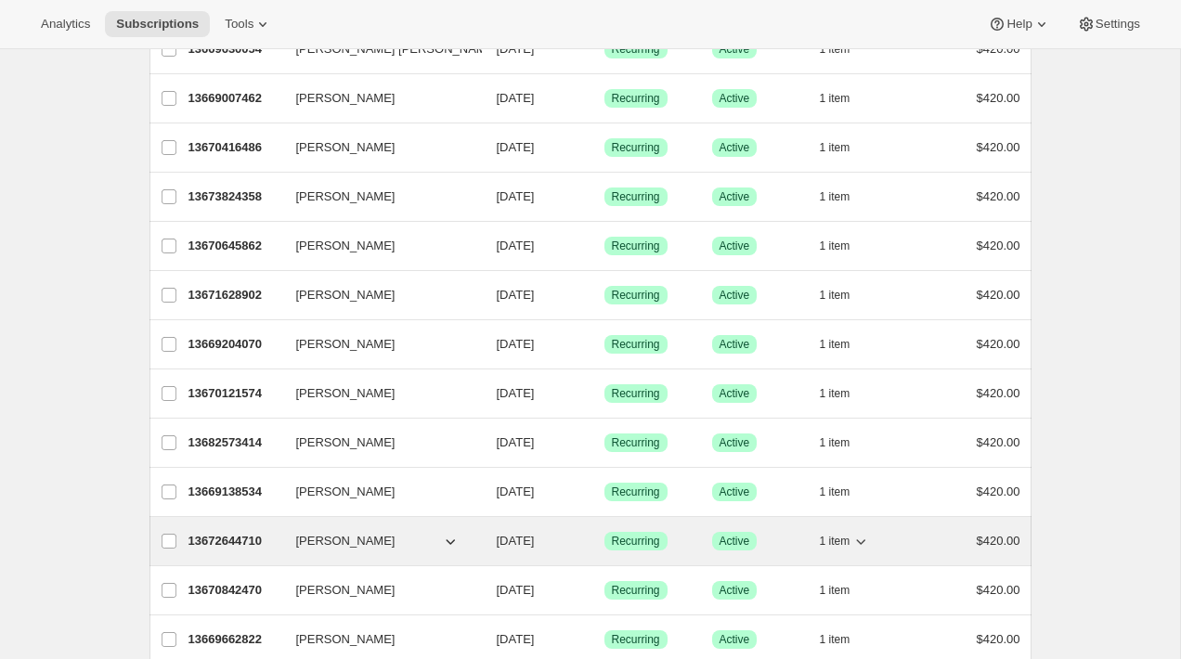
click at [340, 528] on div "13672644710 Grant Biggar 10/08/2025 Success Recurring Success Active 1 item $42…" at bounding box center [604, 541] width 832 height 26
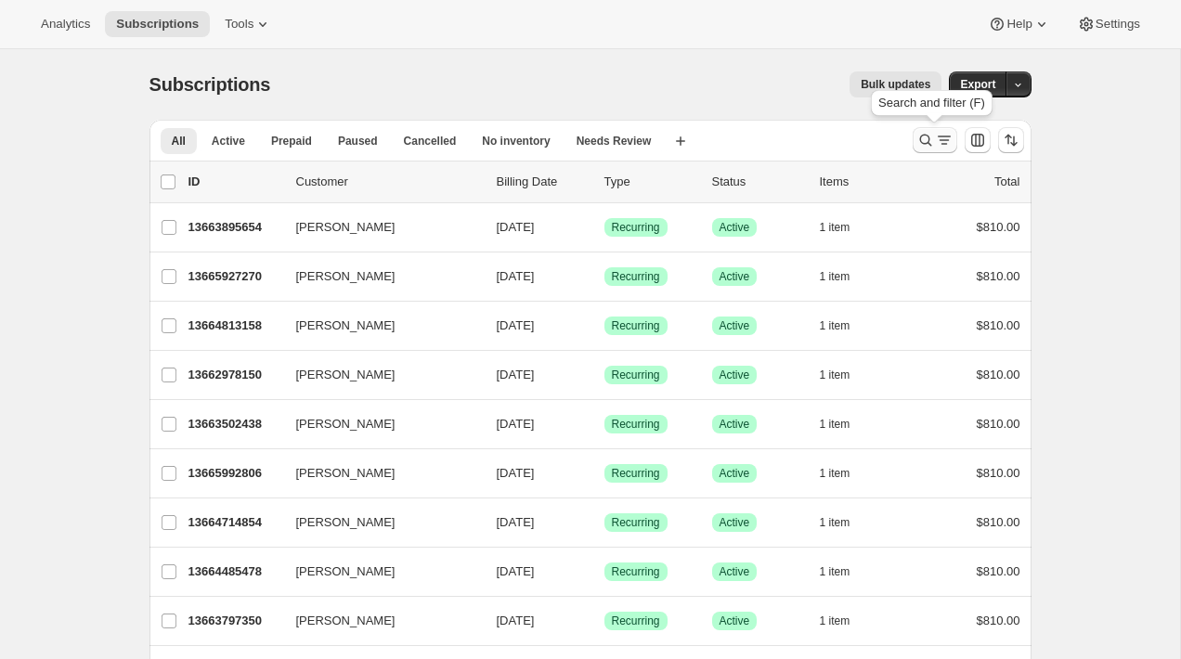
click at [924, 137] on icon "Search and filter results" at bounding box center [925, 140] width 19 height 19
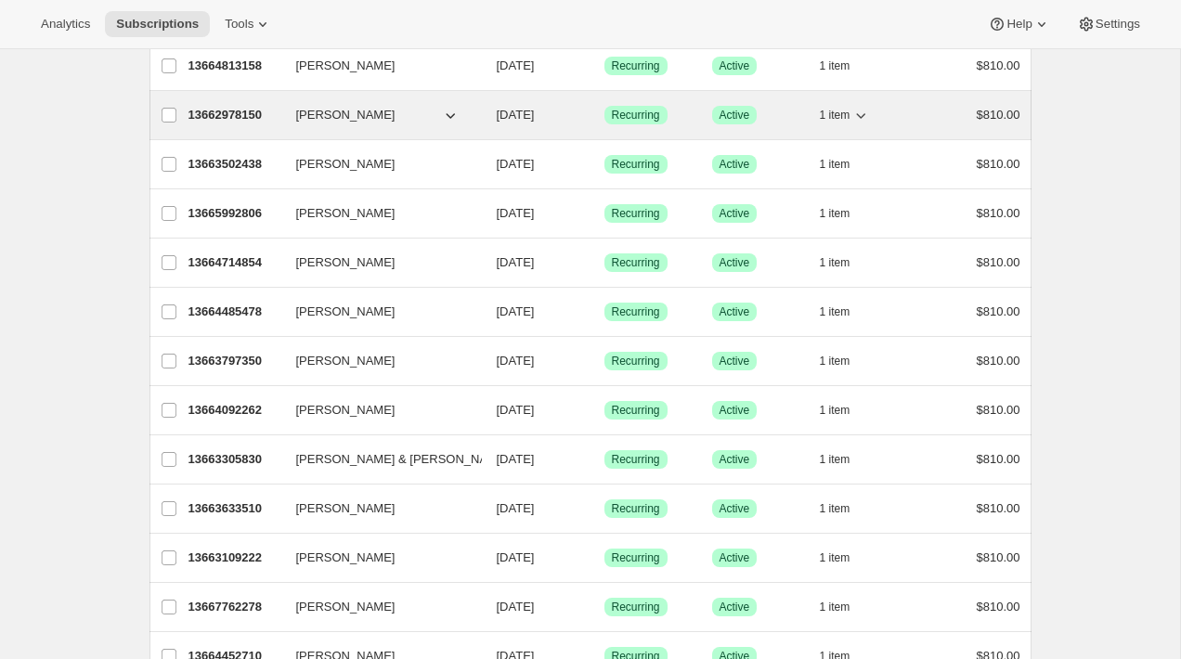
scroll to position [355, 0]
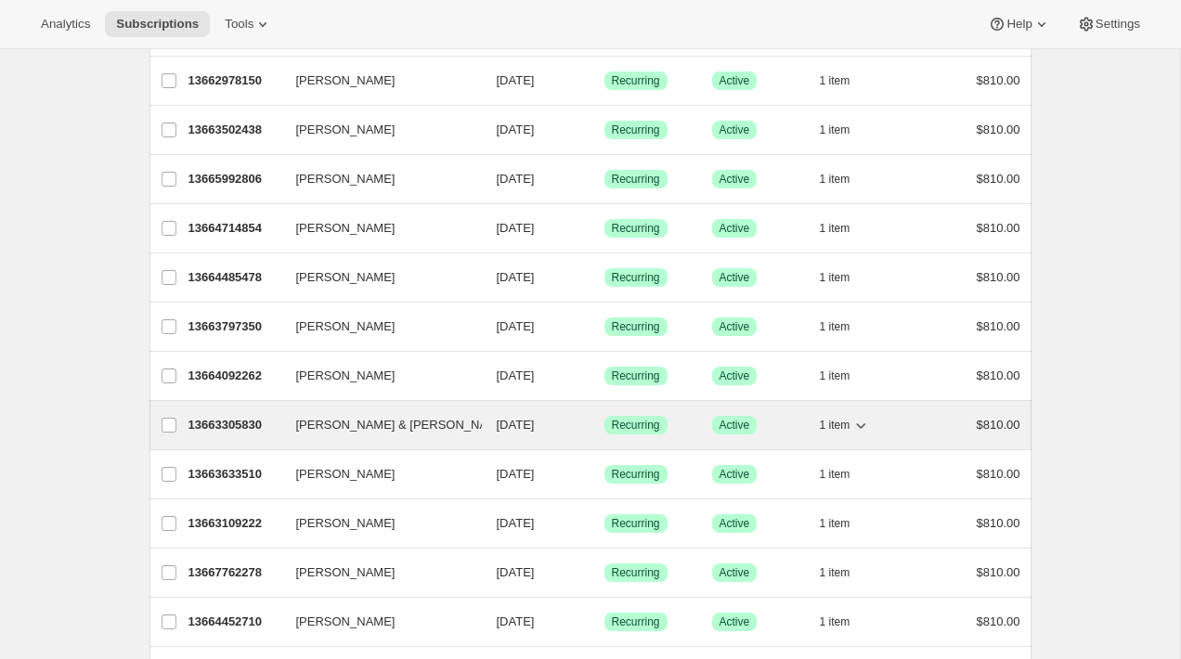
click at [630, 424] on icon "button" at bounding box center [634, 426] width 9 height 6
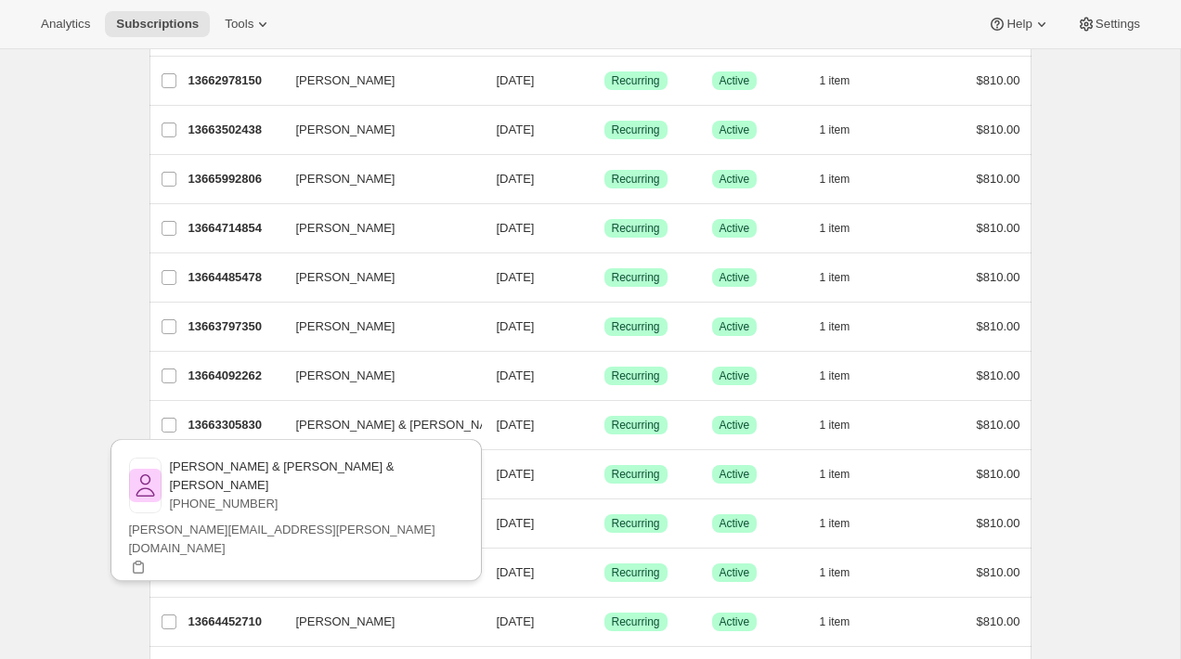
click at [417, 591] on button "View customer" at bounding box center [296, 604] width 334 height 26
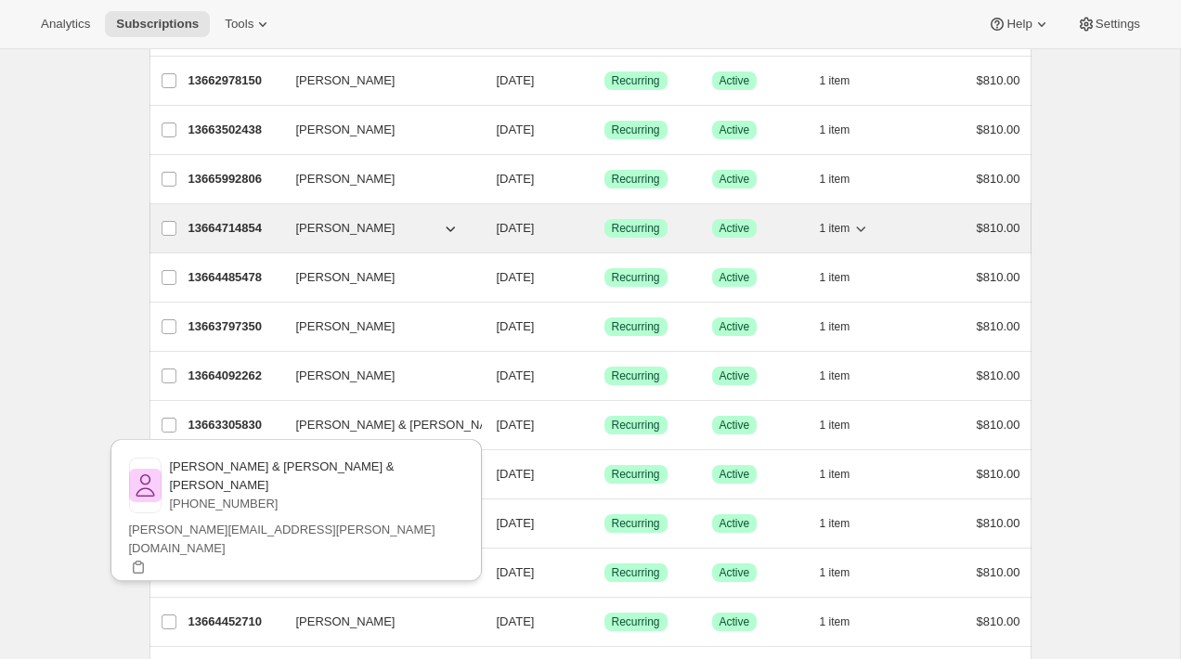
click at [449, 234] on icon "button" at bounding box center [450, 228] width 19 height 19
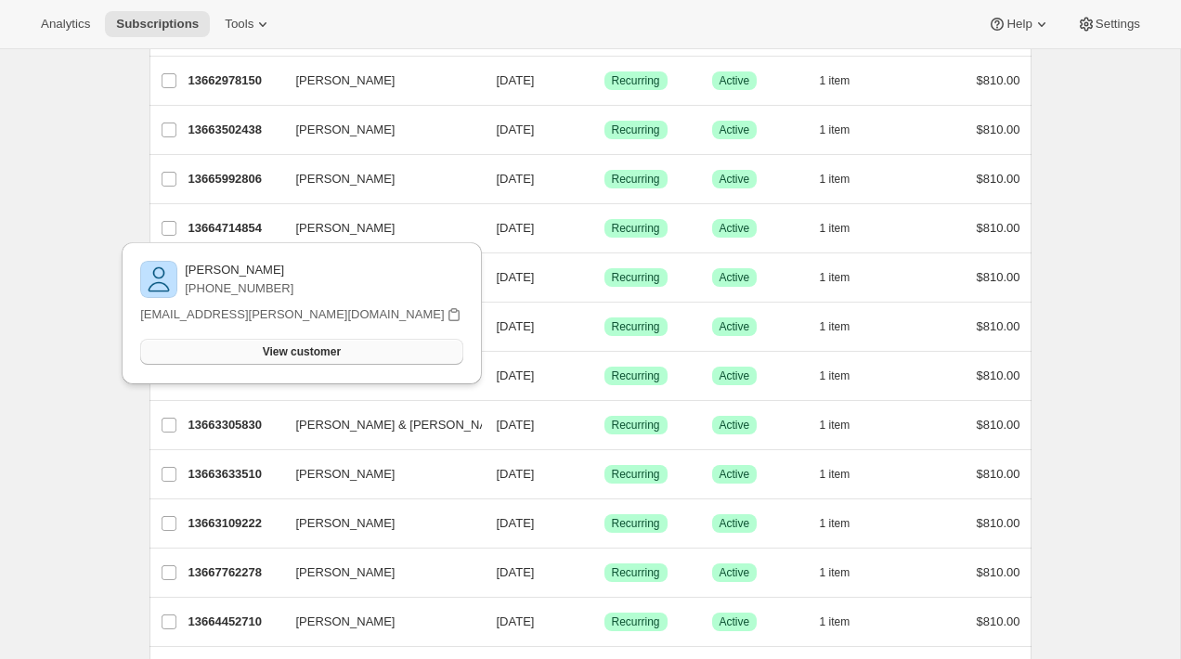
click at [341, 355] on span "View customer" at bounding box center [302, 351] width 78 height 15
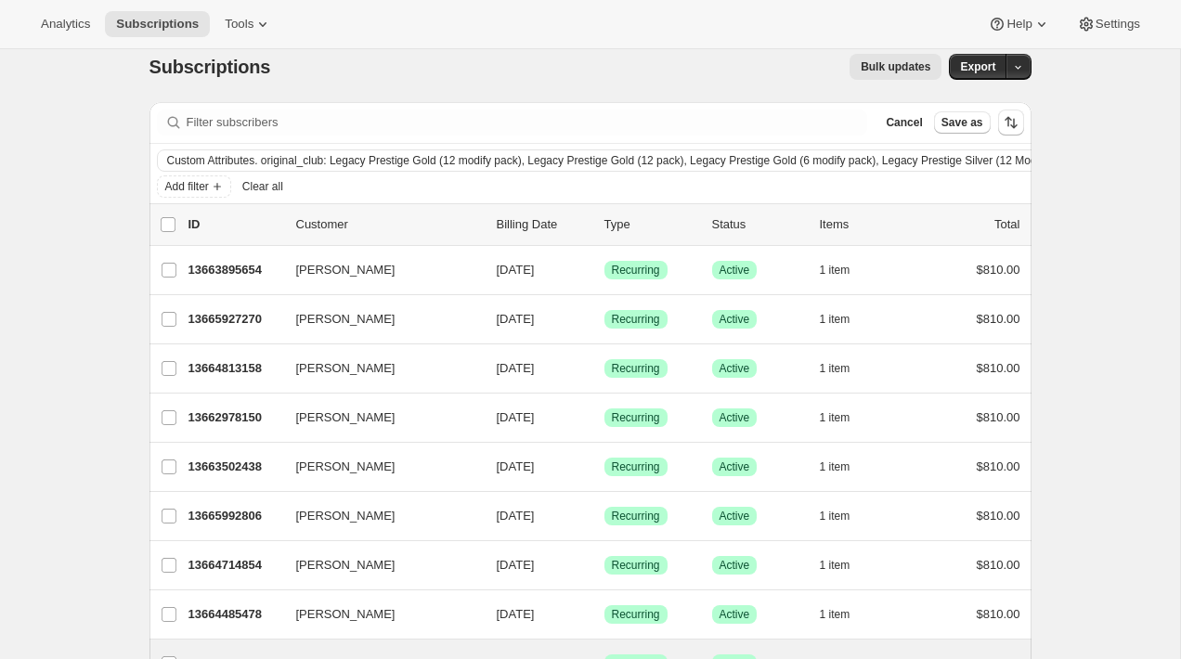
scroll to position [19, 0]
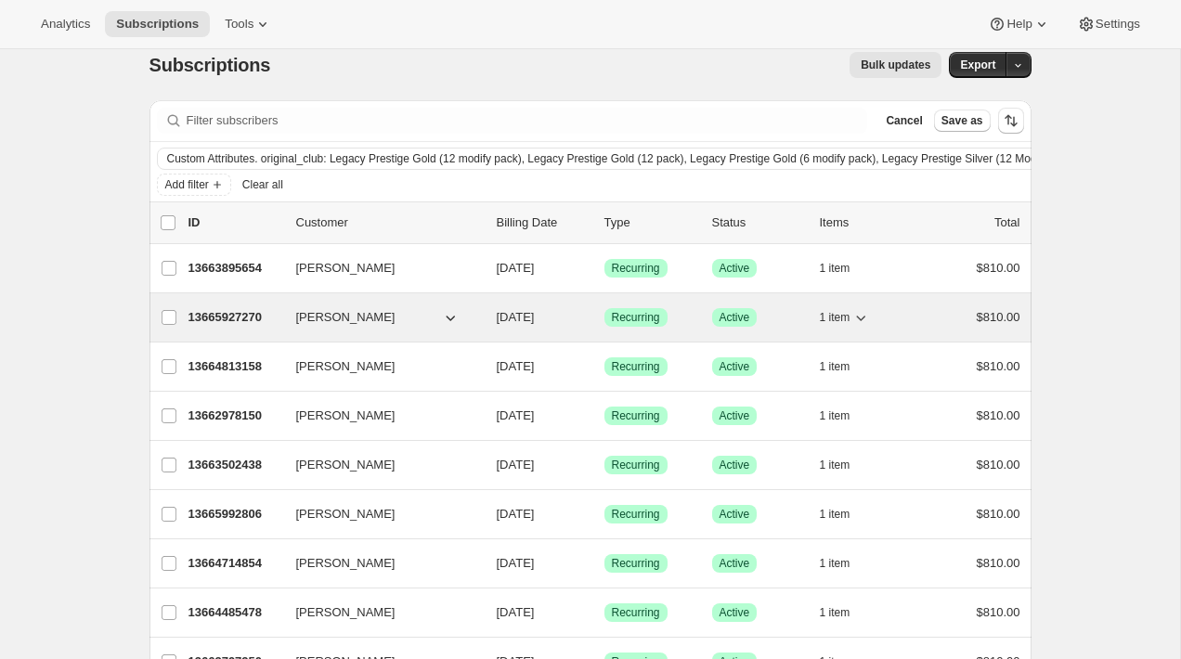
click at [214, 317] on p "13665927270" at bounding box center [234, 317] width 93 height 19
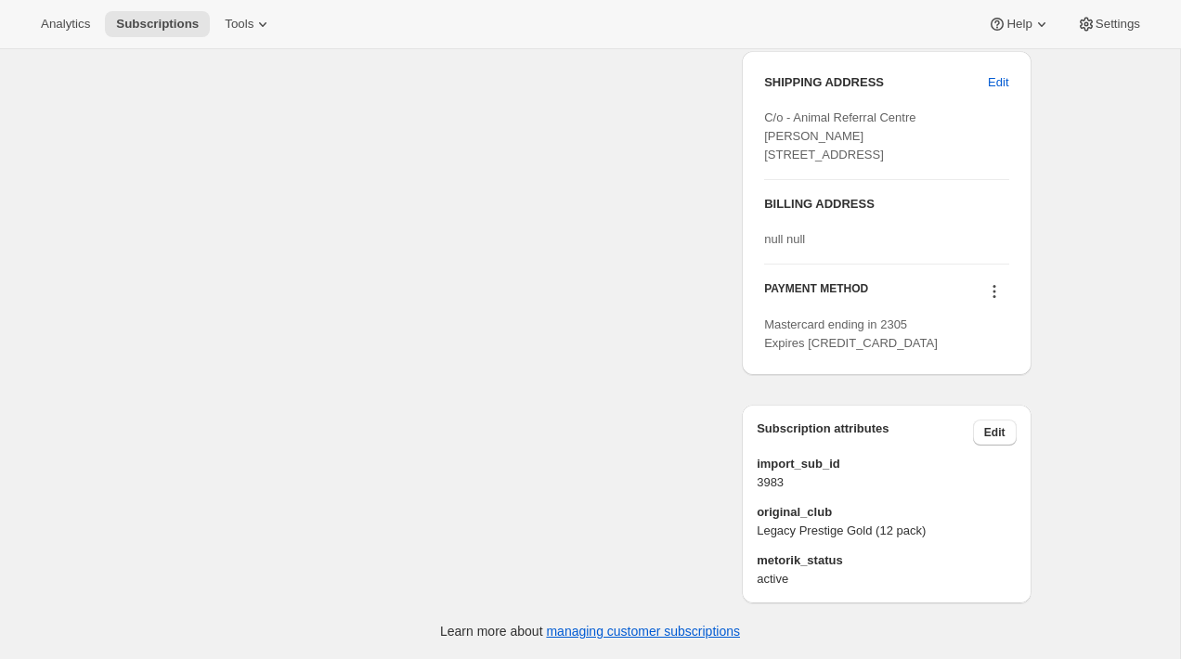
scroll to position [866, 0]
click at [154, 24] on span "Subscriptions" at bounding box center [157, 24] width 83 height 15
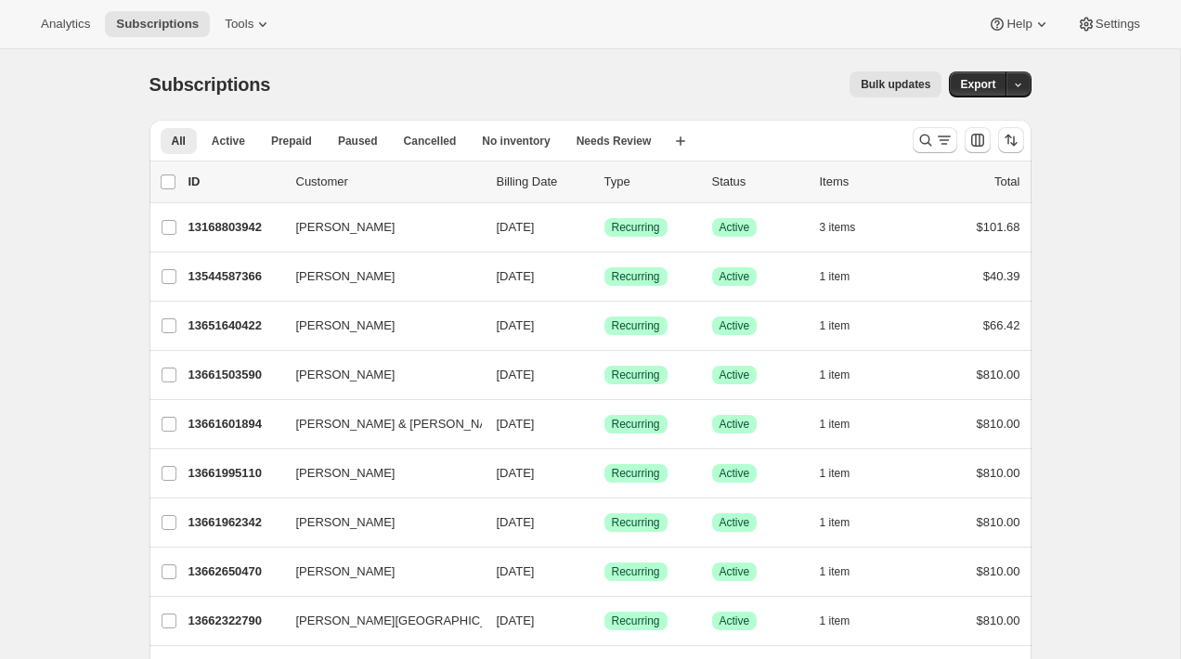
click at [957, 143] on div at bounding box center [968, 140] width 126 height 37
click at [942, 143] on icon "Search and filter results" at bounding box center [944, 140] width 19 height 19
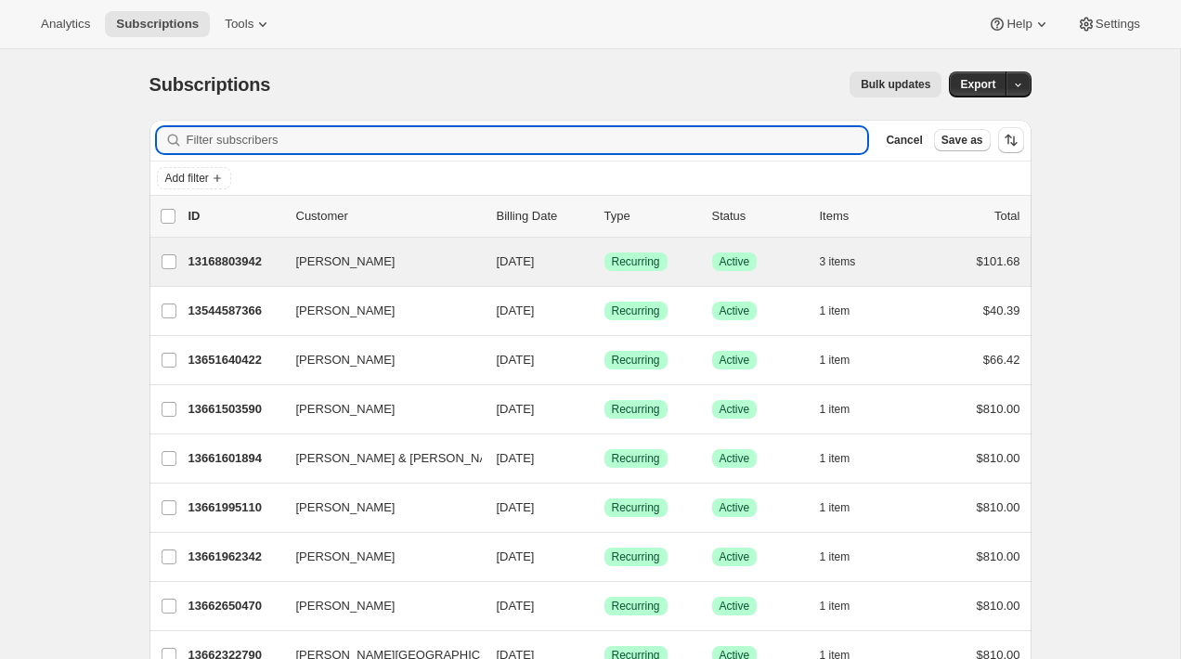
type input "`"
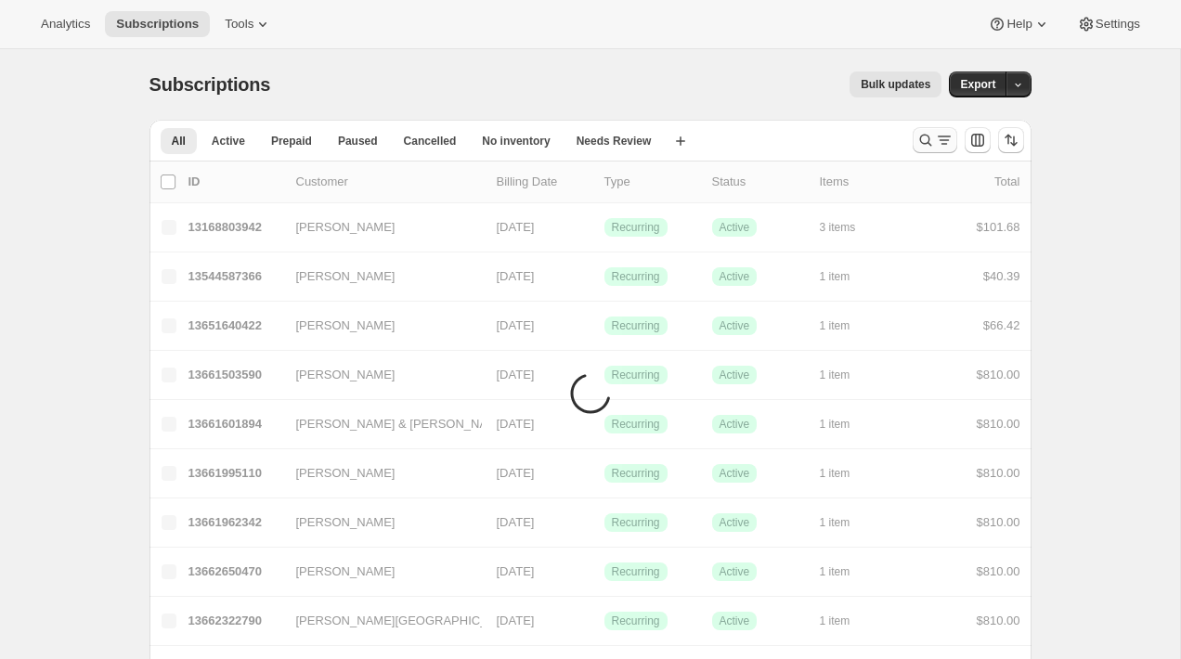
click at [919, 142] on icon "Search and filter results" at bounding box center [925, 140] width 19 height 19
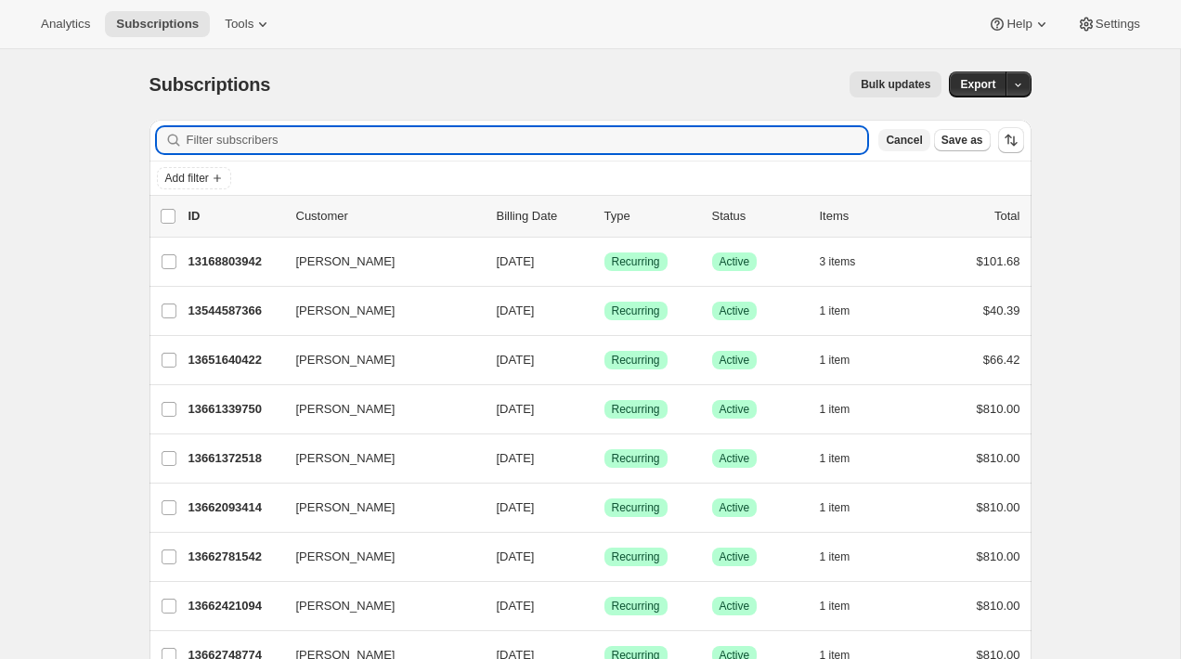
click at [887, 137] on span "Cancel" at bounding box center [904, 140] width 36 height 15
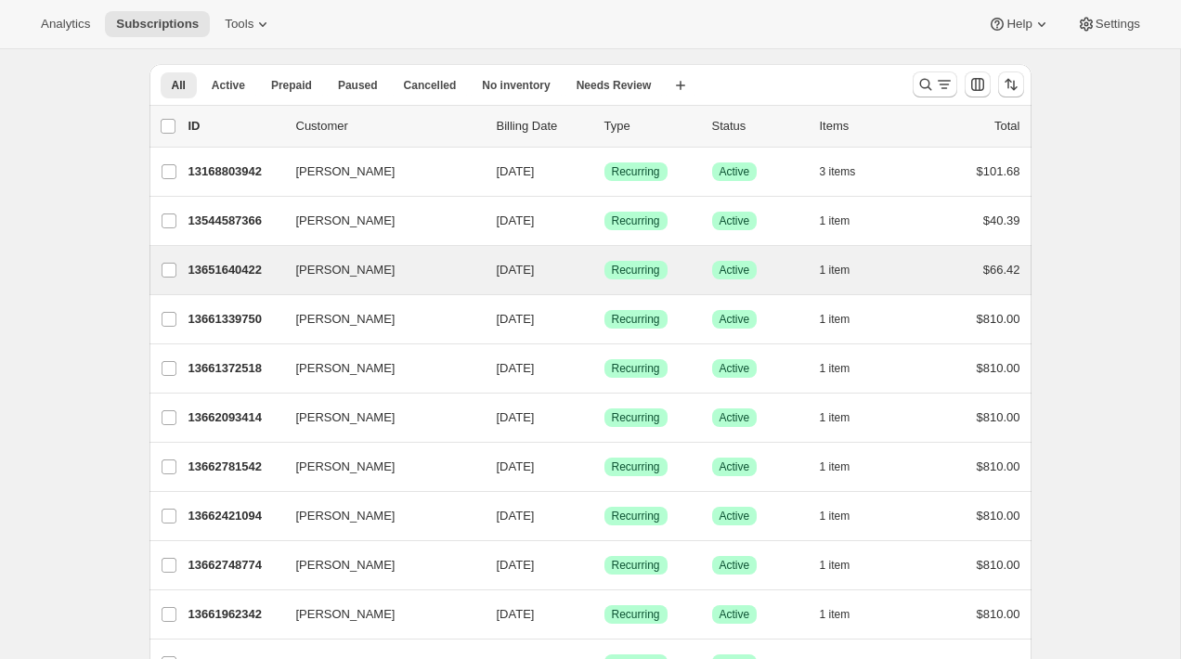
scroll to position [57, 0]
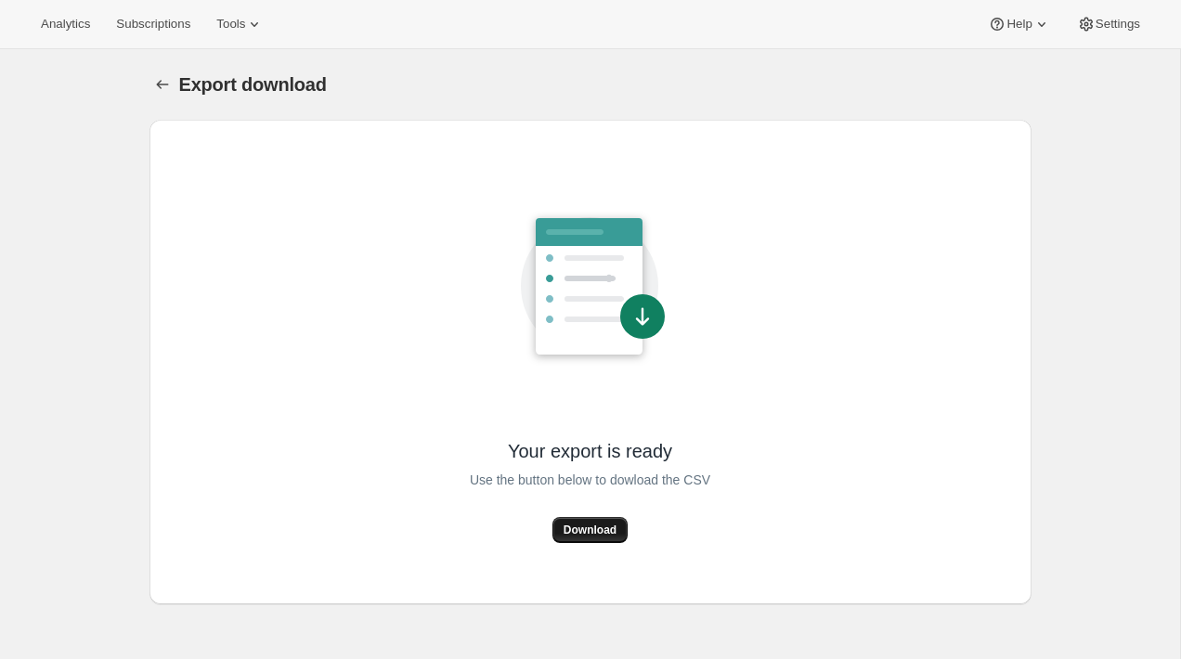
click at [609, 521] on button "Download" at bounding box center [589, 530] width 75 height 26
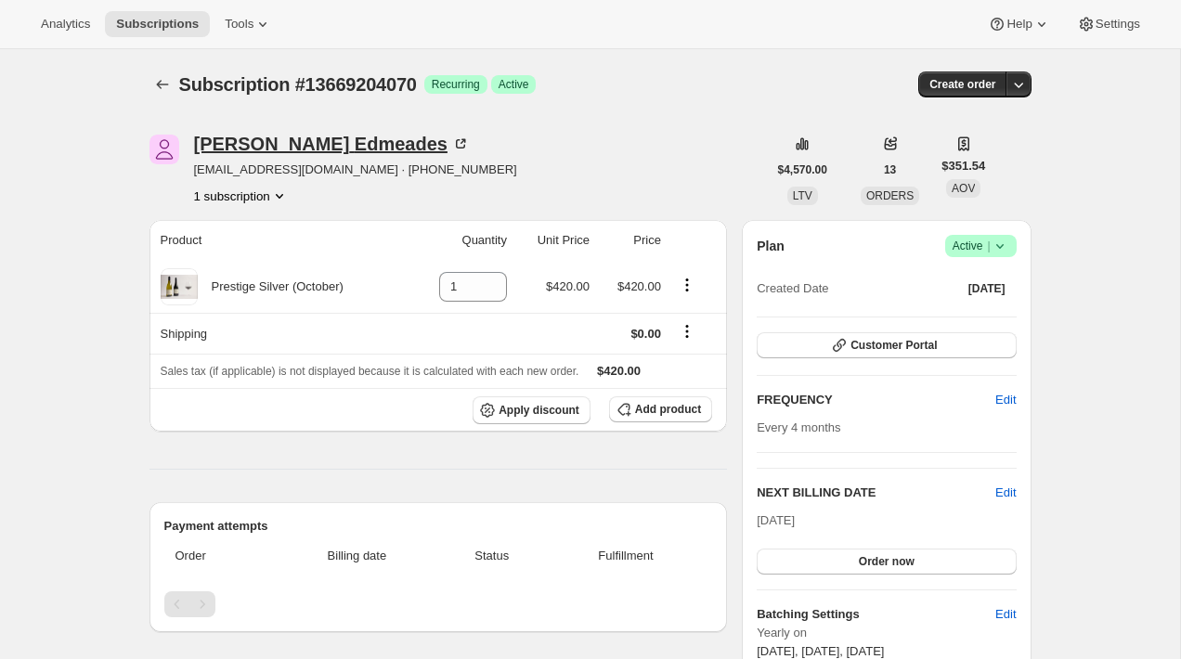
click at [310, 141] on div "[PERSON_NAME]" at bounding box center [332, 144] width 276 height 19
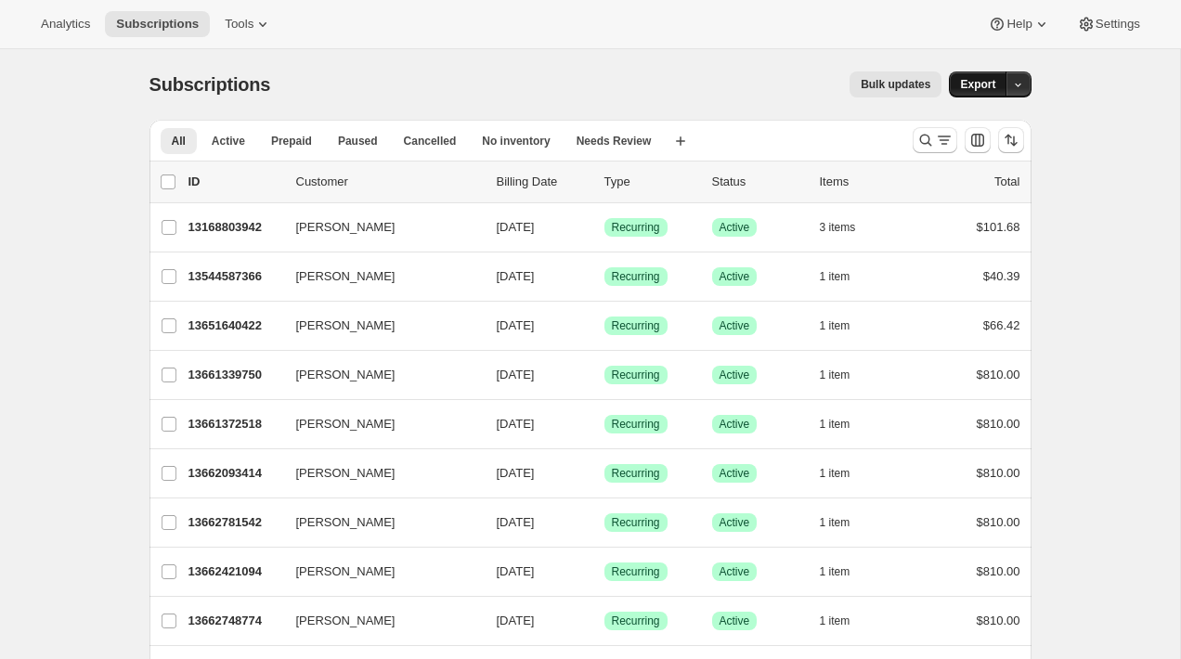
click at [989, 83] on span "Export" at bounding box center [977, 84] width 35 height 15
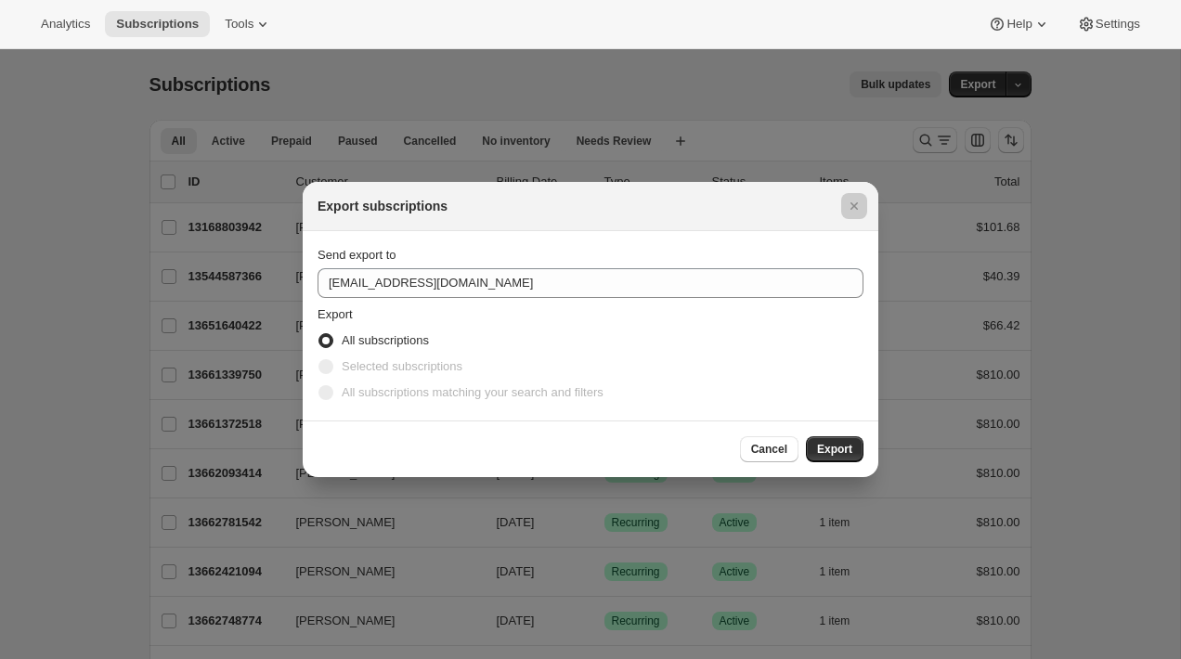
click at [795, 94] on div at bounding box center [590, 329] width 1181 height 659
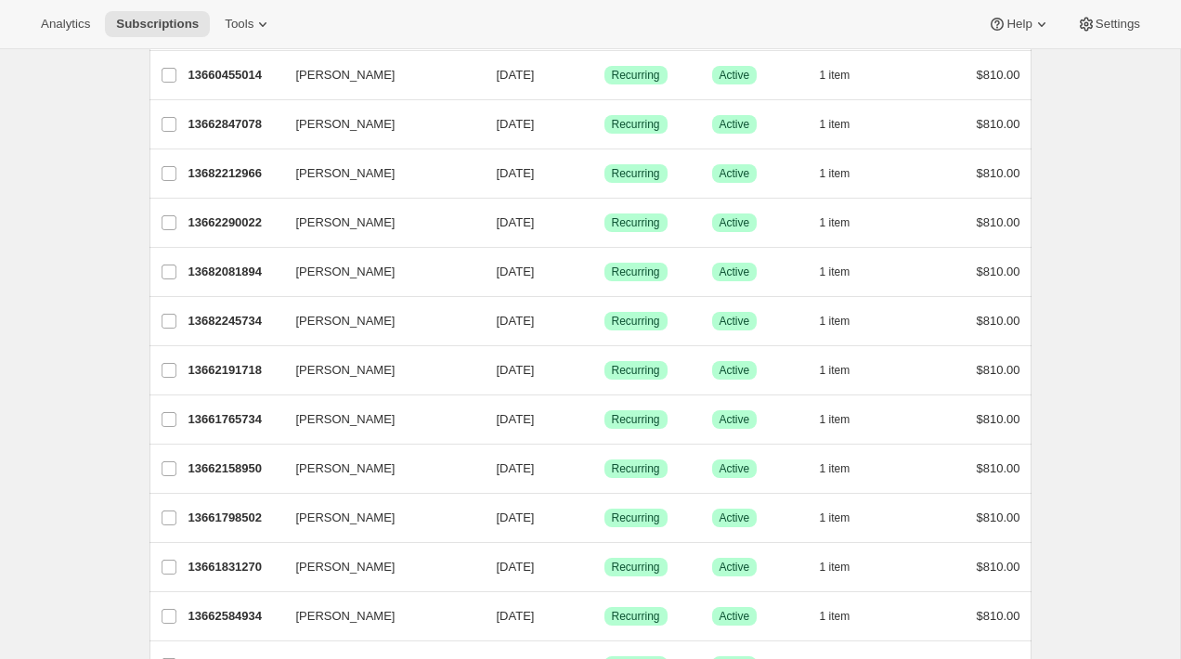
scroll to position [2107, 0]
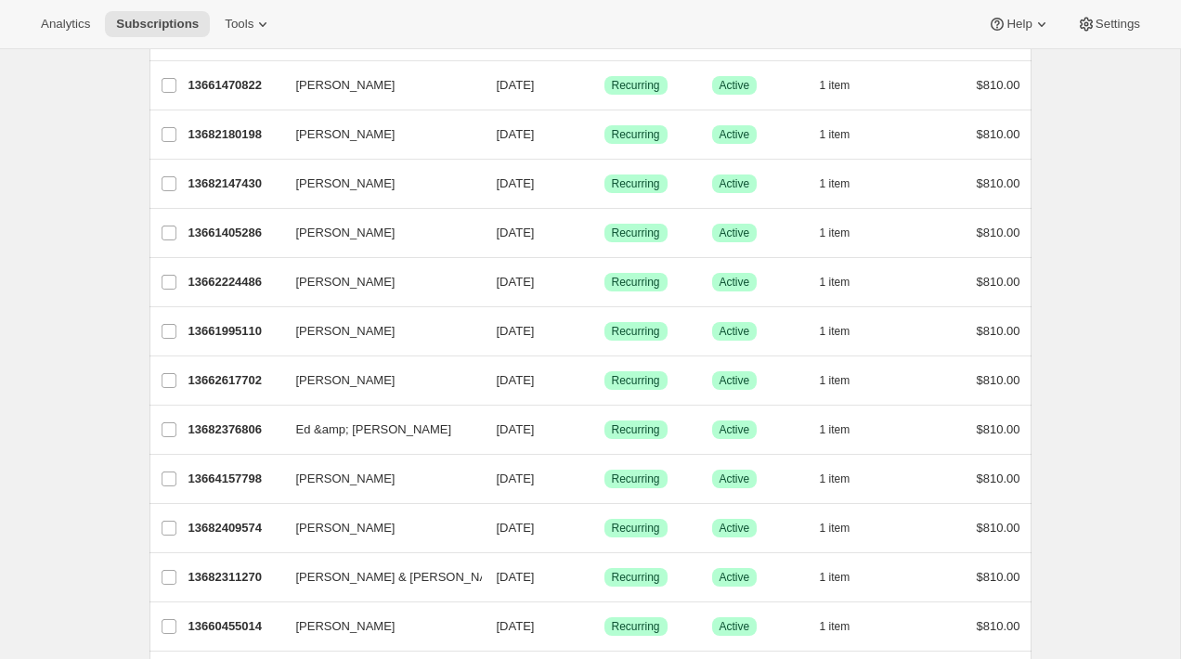
scroll to position [2107, 0]
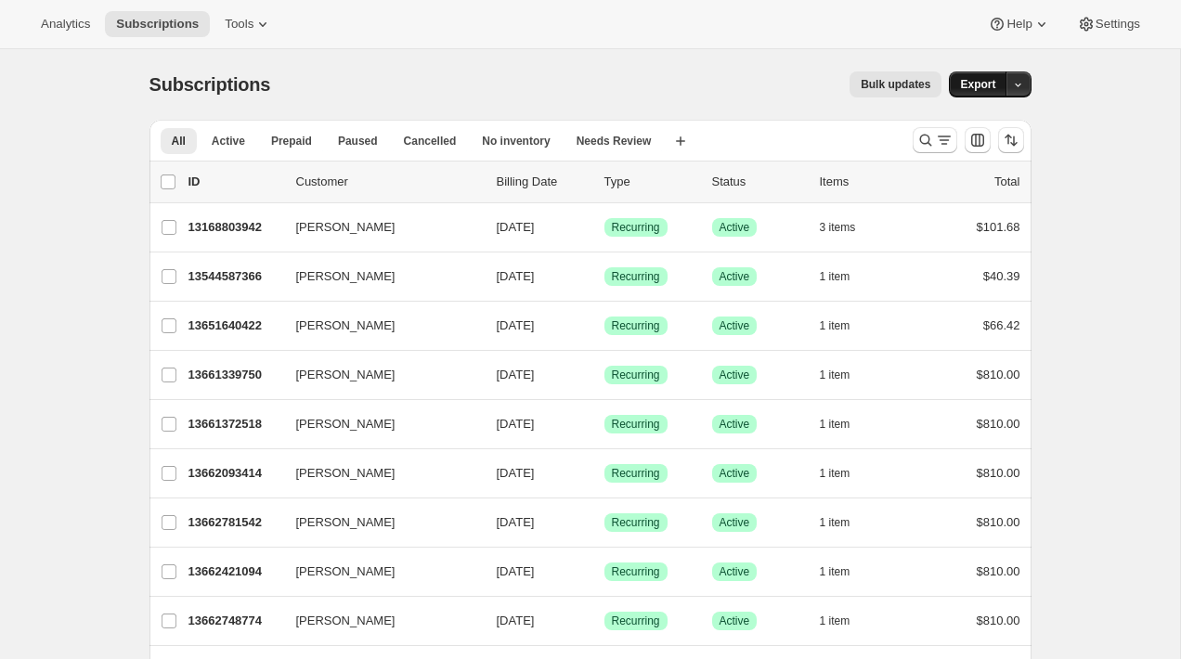
click at [977, 90] on span "Export" at bounding box center [977, 84] width 35 height 15
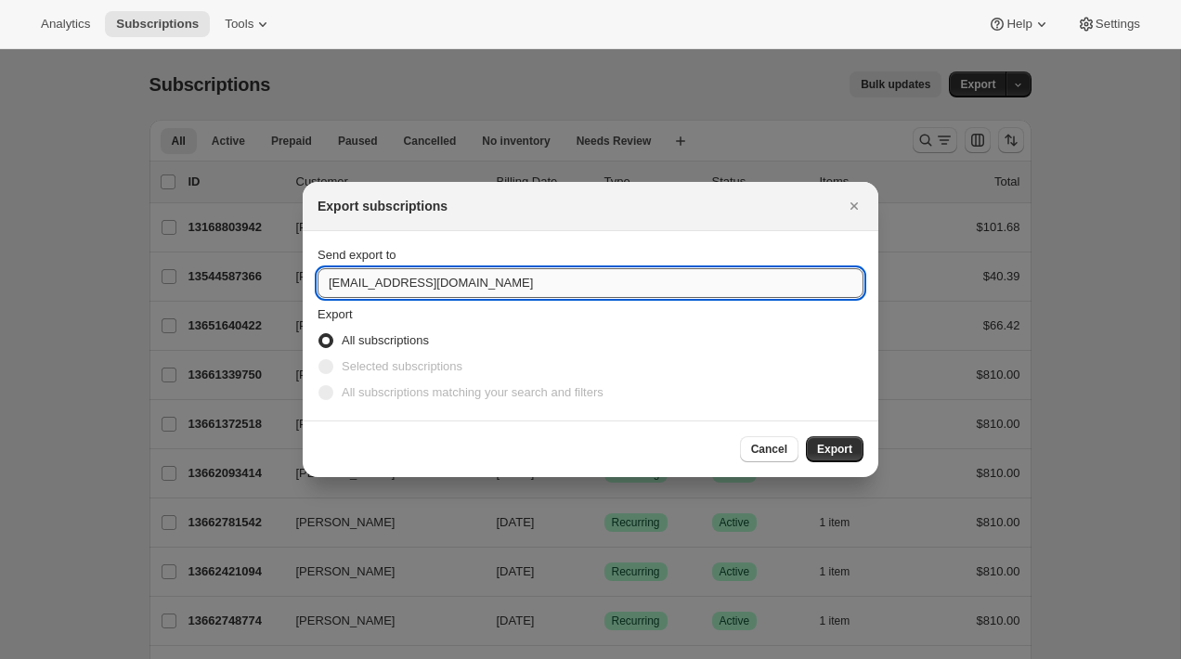
click at [504, 291] on input "wineshop@craggyrange.com" at bounding box center [590, 283] width 546 height 30
type input "brian@awtomic.com"
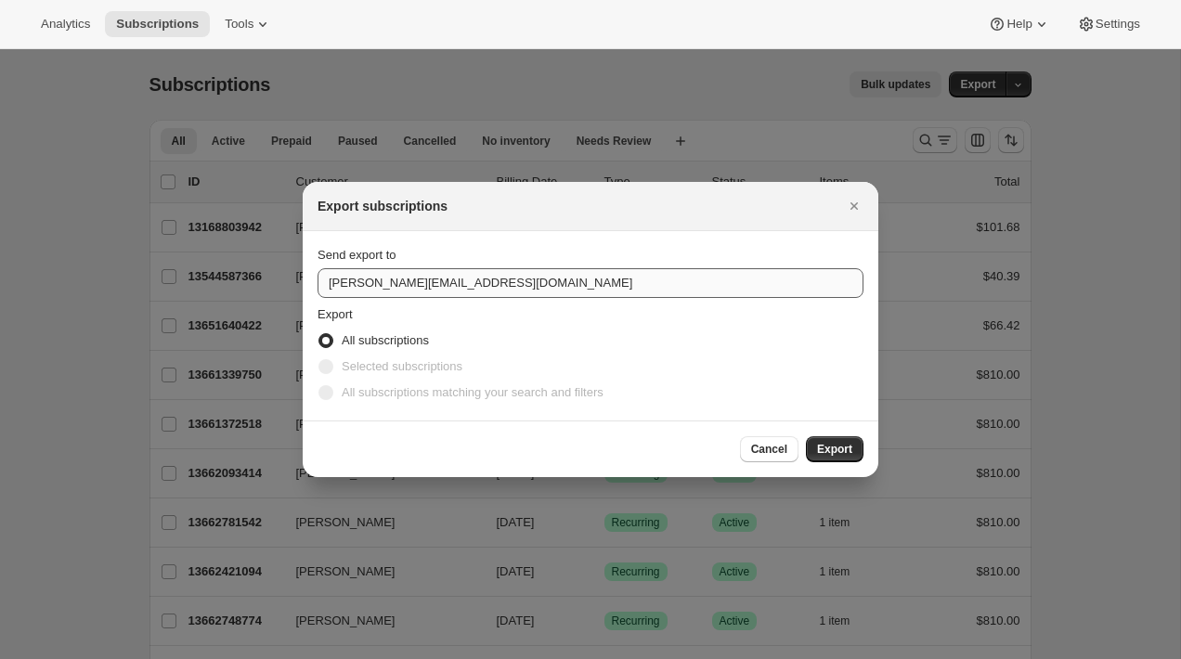
click at [806, 436] on button "Export" at bounding box center [835, 449] width 58 height 26
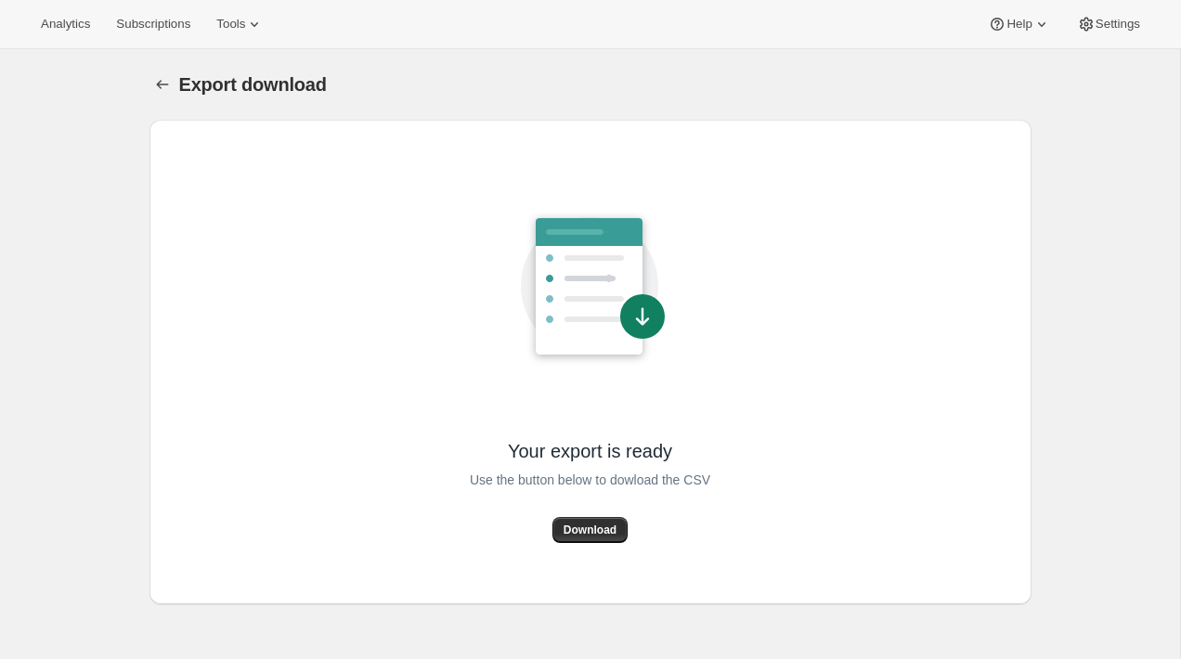
click at [675, 563] on div "Your export is ready Use the button below to dowload the CSV Download" at bounding box center [590, 362] width 852 height 455
click at [357, 309] on div "Your export is ready Use the button below to dowload the CSV Download" at bounding box center [590, 362] width 852 height 455
click at [592, 538] on button "Download" at bounding box center [589, 530] width 75 height 26
click at [433, 386] on div "Your export is ready Use the button below to dowload the CSV Download" at bounding box center [590, 362] width 852 height 455
